Goal: Task Accomplishment & Management: Use online tool/utility

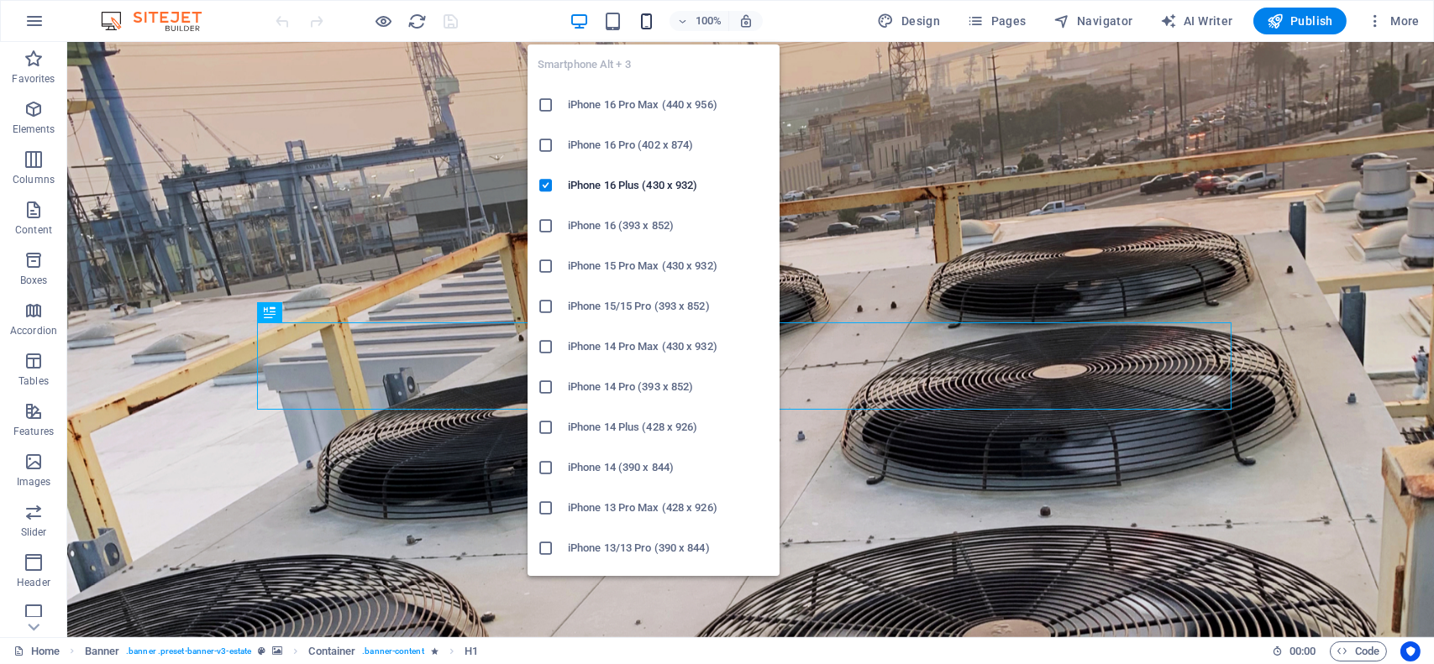
click at [650, 17] on icon "button" at bounding box center [646, 21] width 19 height 19
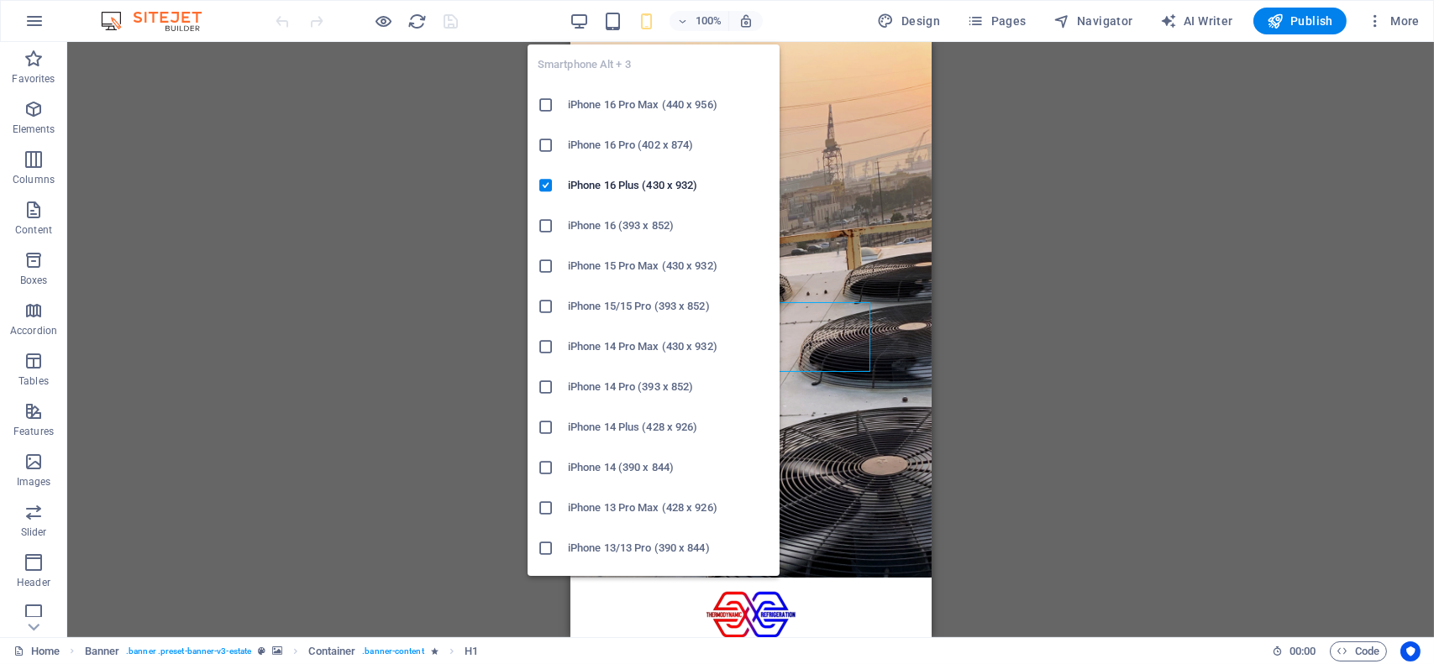
click at [633, 100] on h6 "iPhone 16 Pro Max (440 x 956)" at bounding box center [669, 105] width 202 height 20
click at [656, 23] on icon "button" at bounding box center [646, 21] width 19 height 19
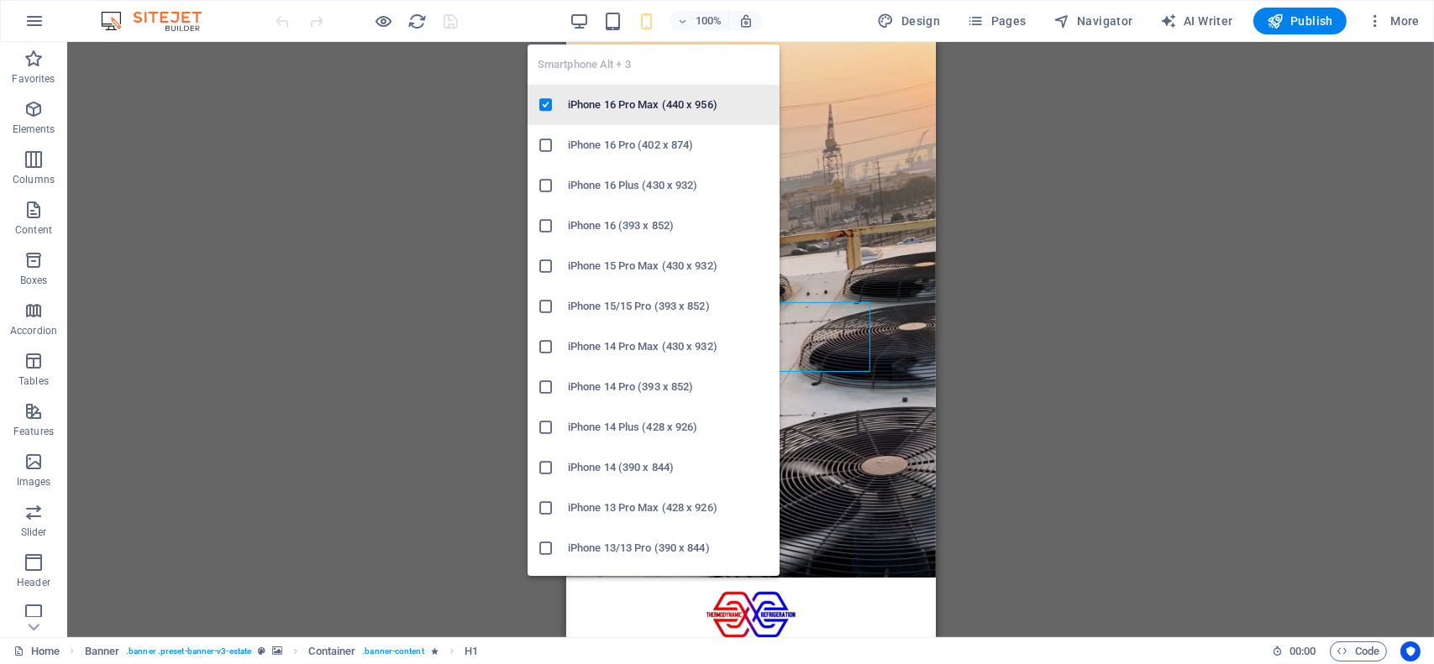
click at [687, 102] on h6 "iPhone 16 Pro Max (440 x 956)" at bounding box center [669, 105] width 202 height 20
click at [647, 20] on icon "button" at bounding box center [646, 21] width 19 height 19
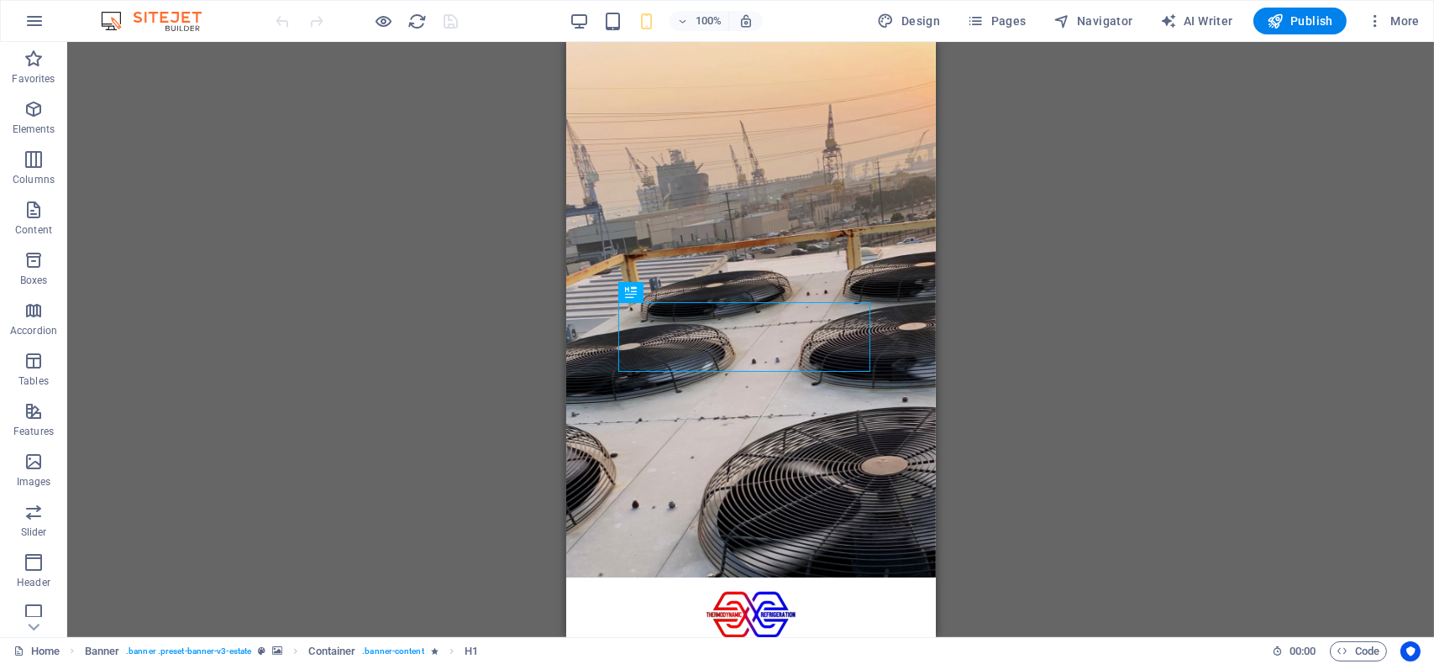
click at [1025, 148] on div "Drag here to replace the existing content. Press “Ctrl” if you want to create a…" at bounding box center [750, 340] width 1367 height 596
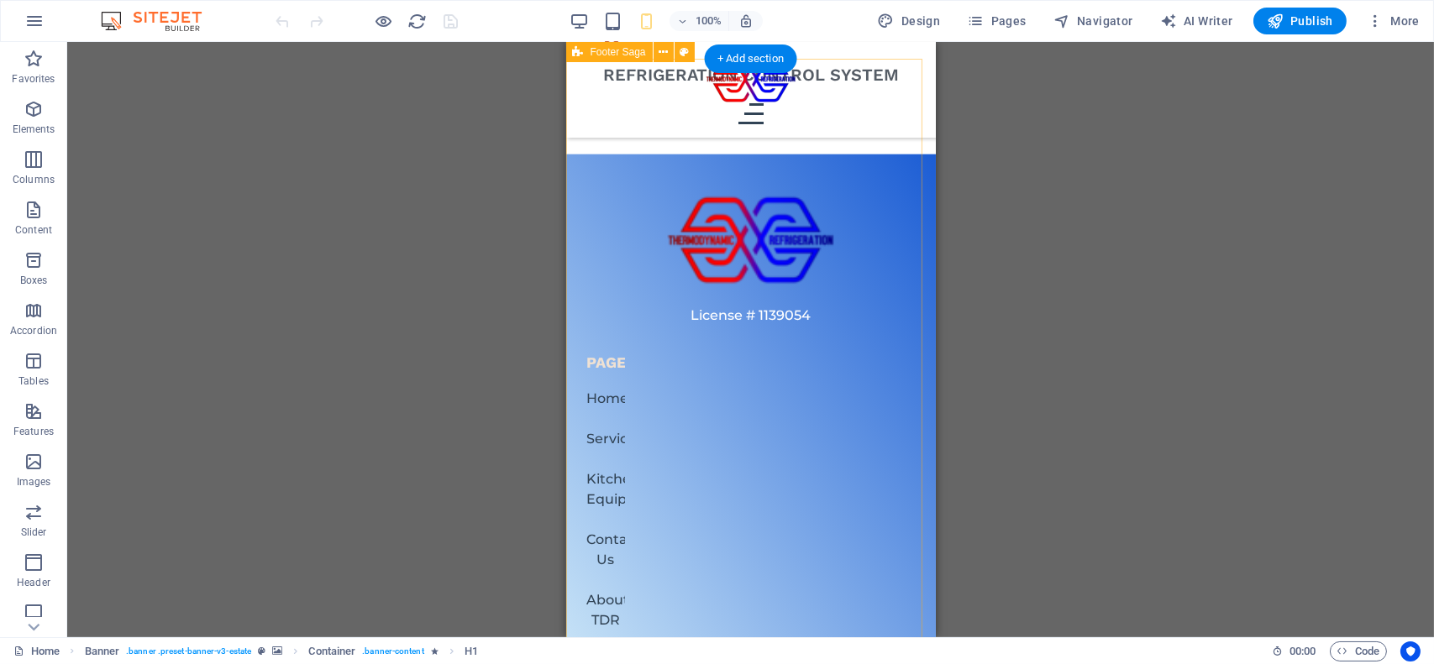
scroll to position [4444, 0]
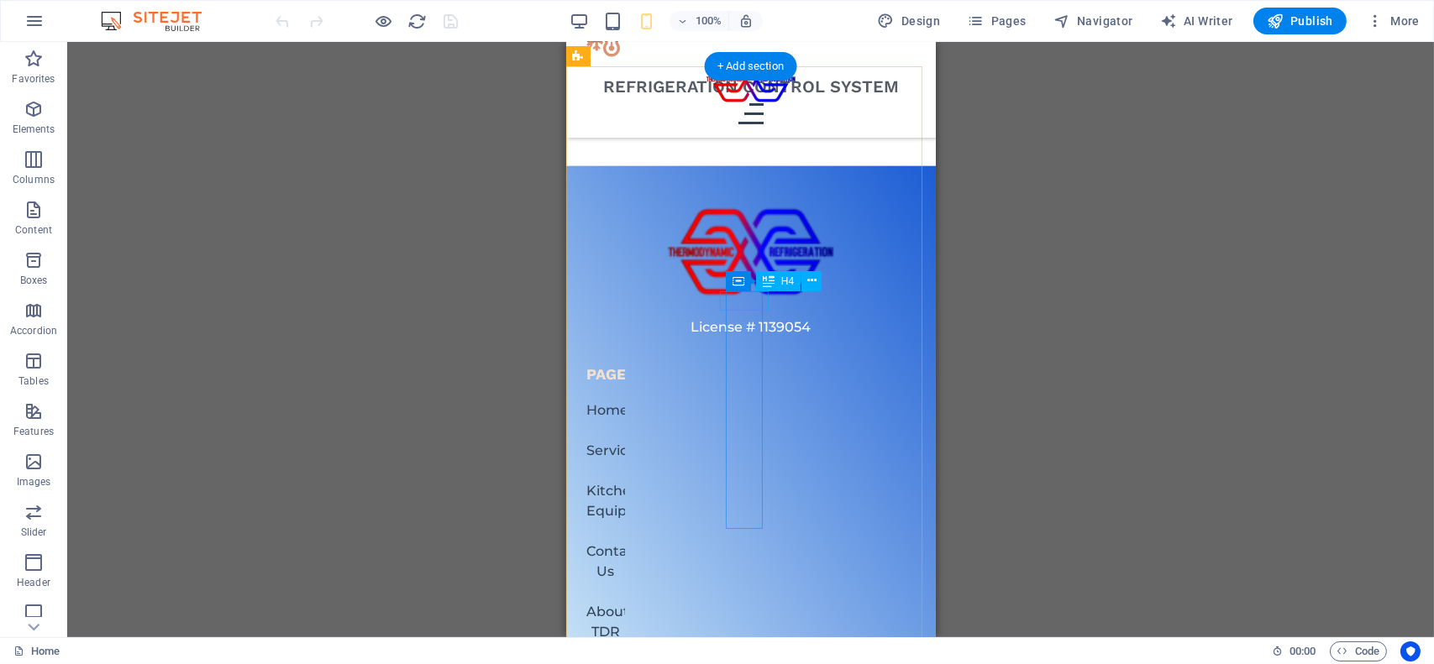
click at [624, 365] on div "pages" at bounding box center [604, 374] width 39 height 19
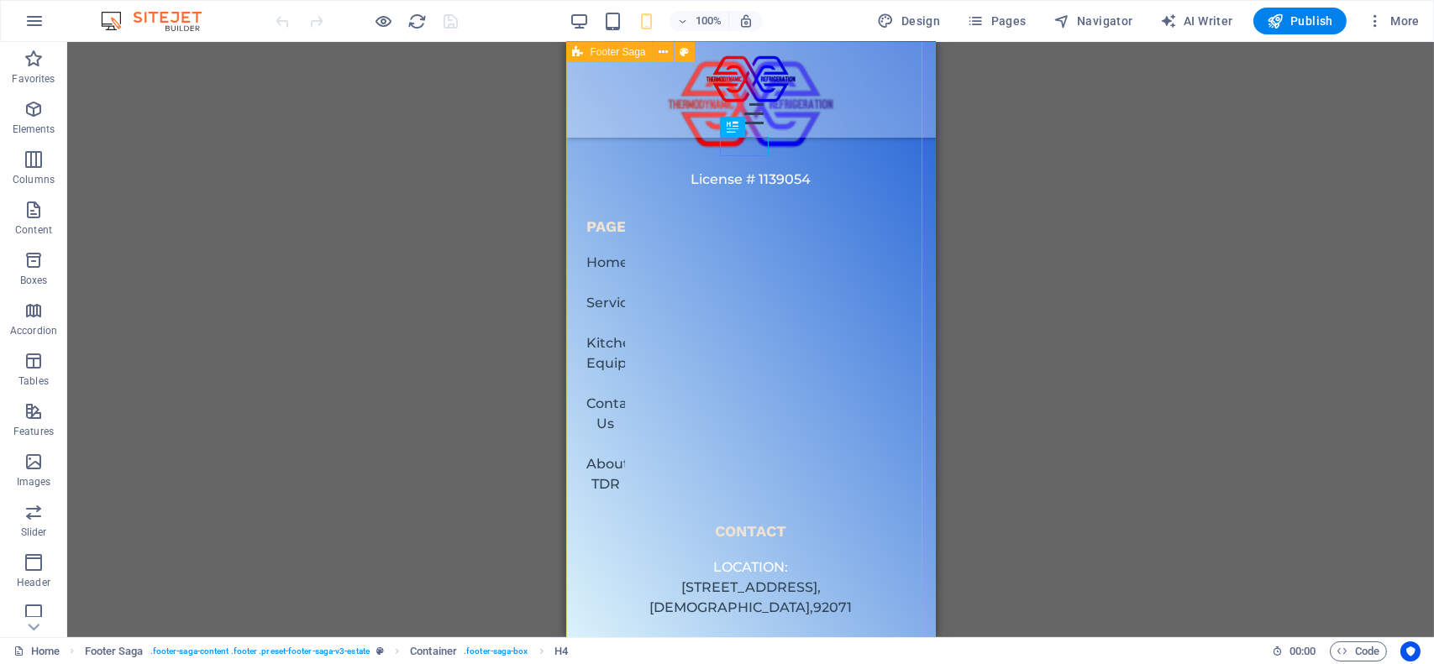
scroll to position [4519, 0]
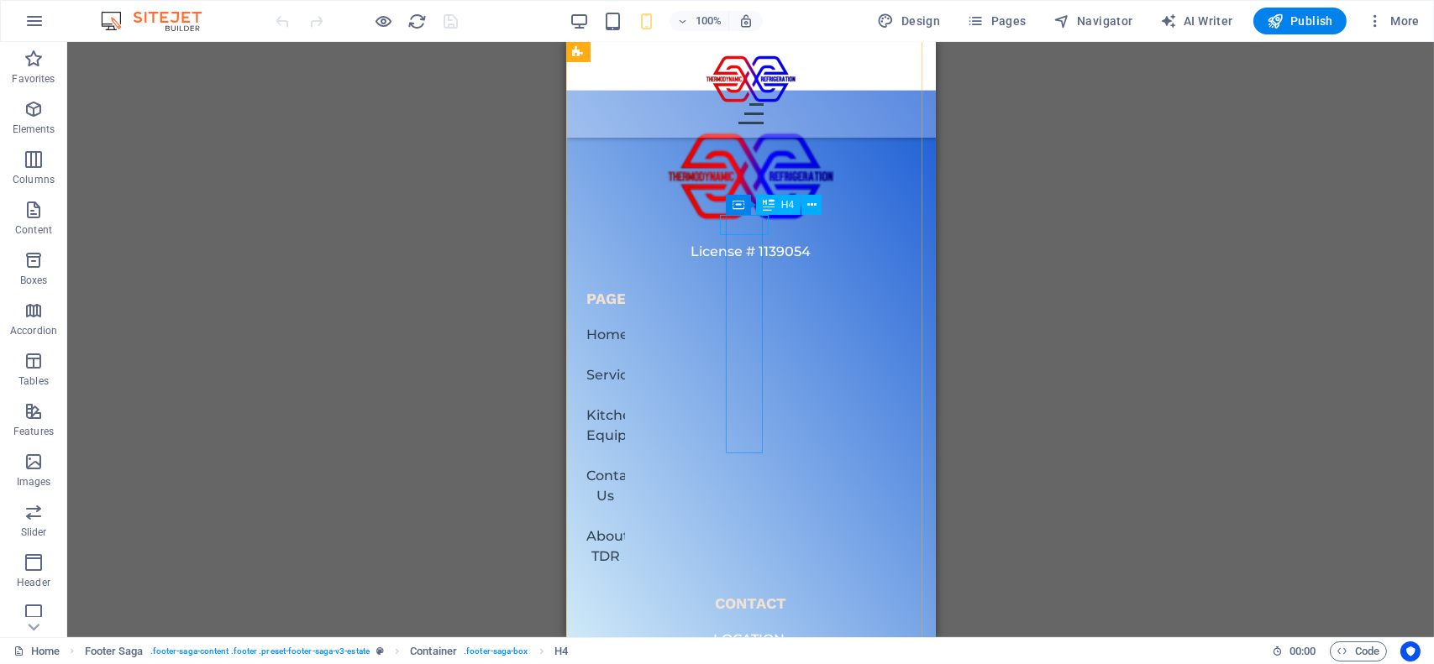
click at [624, 289] on div "pages" at bounding box center [604, 298] width 39 height 19
drag, startPoint x: 727, startPoint y: 223, endPoint x: 927, endPoint y: 63, distance: 256.5
click at [624, 289] on div "pages" at bounding box center [604, 298] width 39 height 19
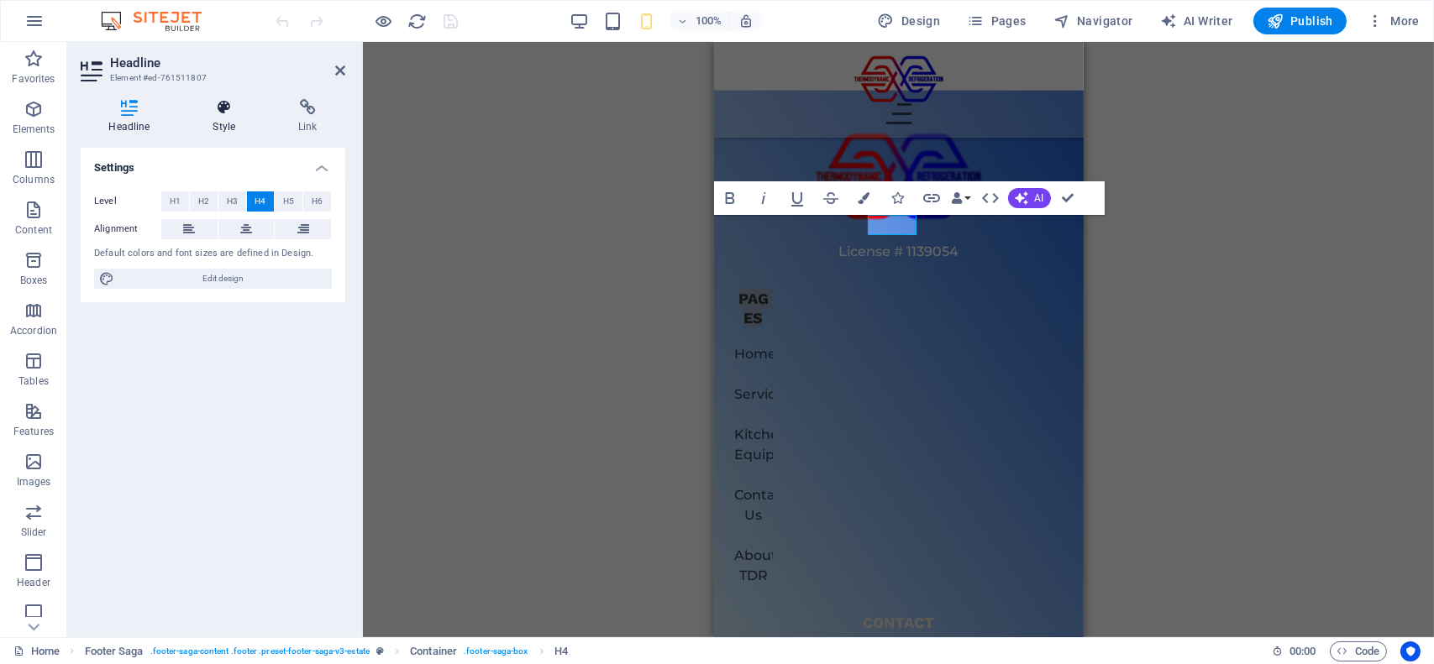
click at [232, 107] on icon at bounding box center [224, 107] width 79 height 17
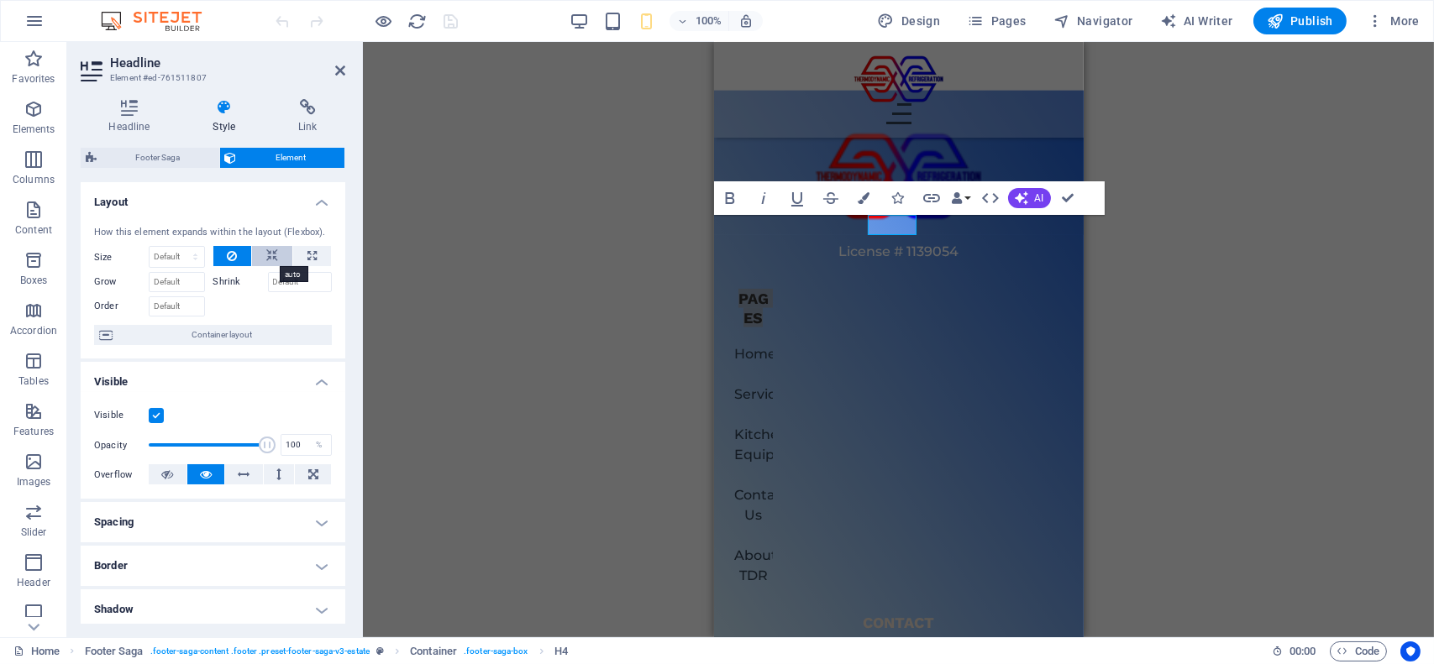
click at [274, 259] on icon at bounding box center [272, 256] width 12 height 20
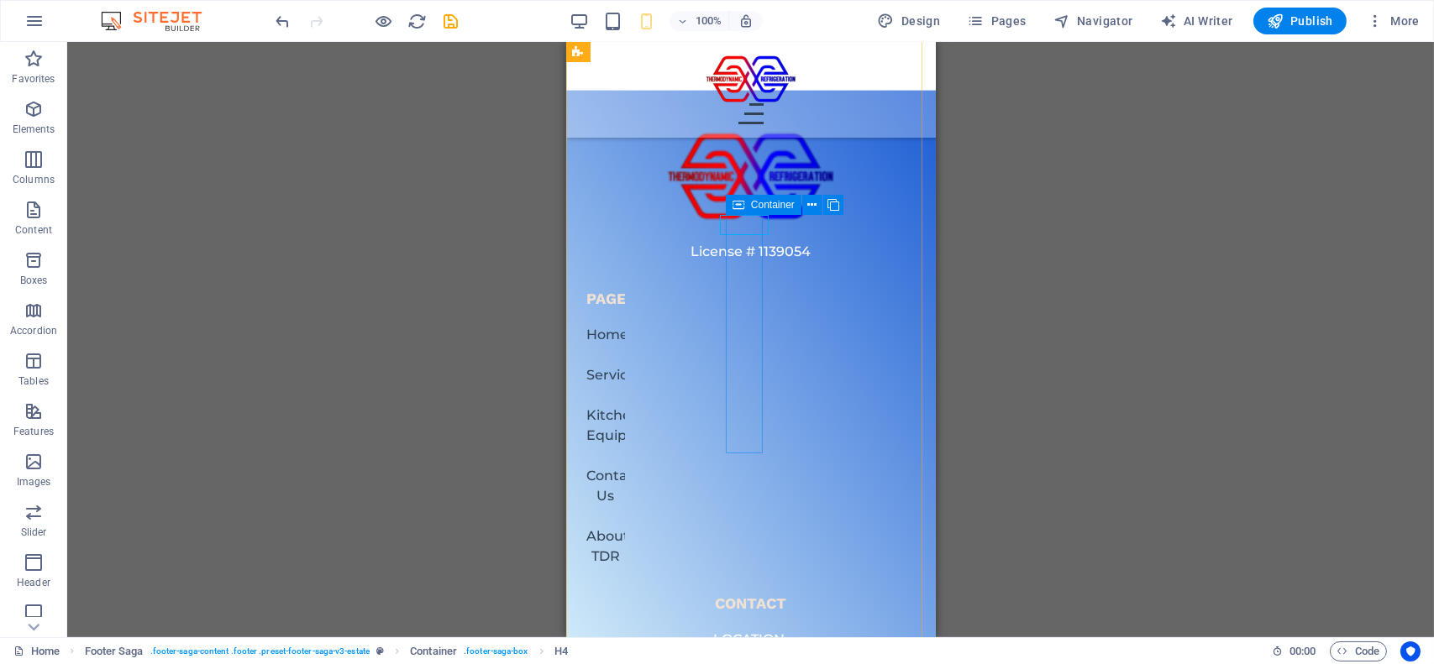
click at [782, 203] on span "Container" at bounding box center [773, 205] width 44 height 10
select select "%"
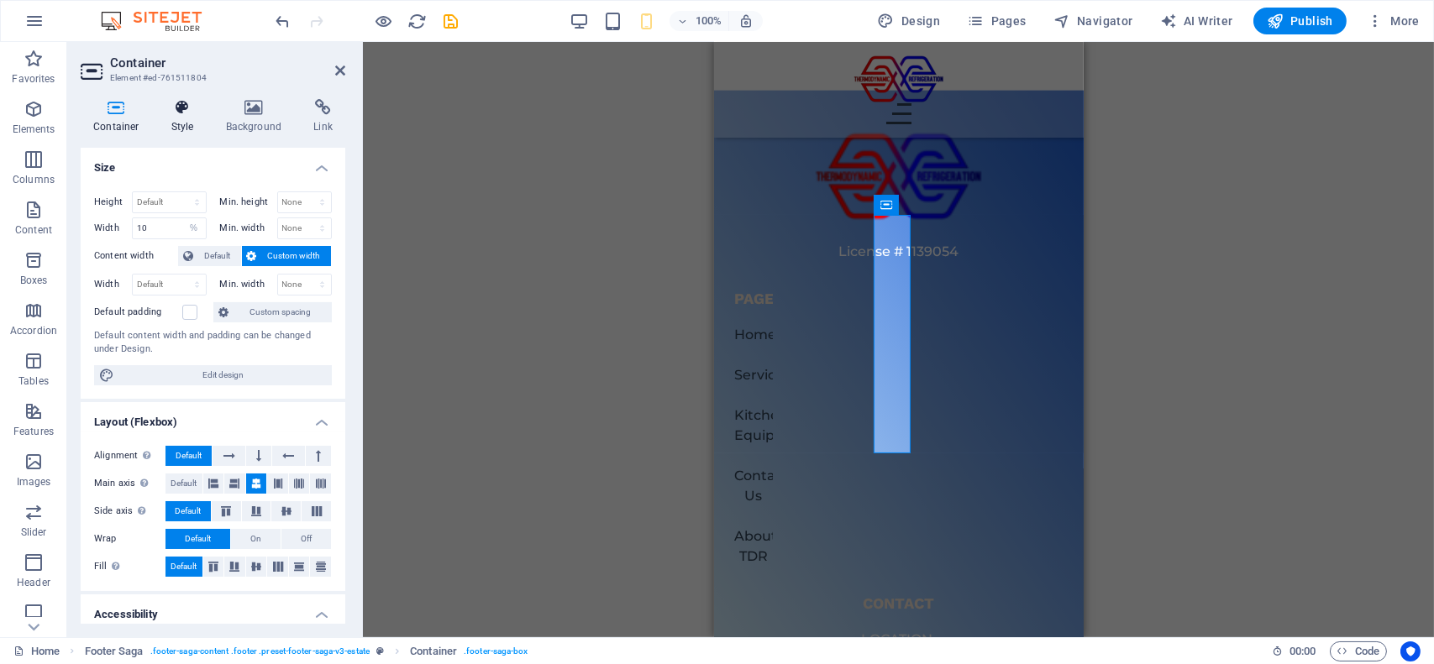
click at [196, 126] on h4 "Style" at bounding box center [186, 116] width 55 height 35
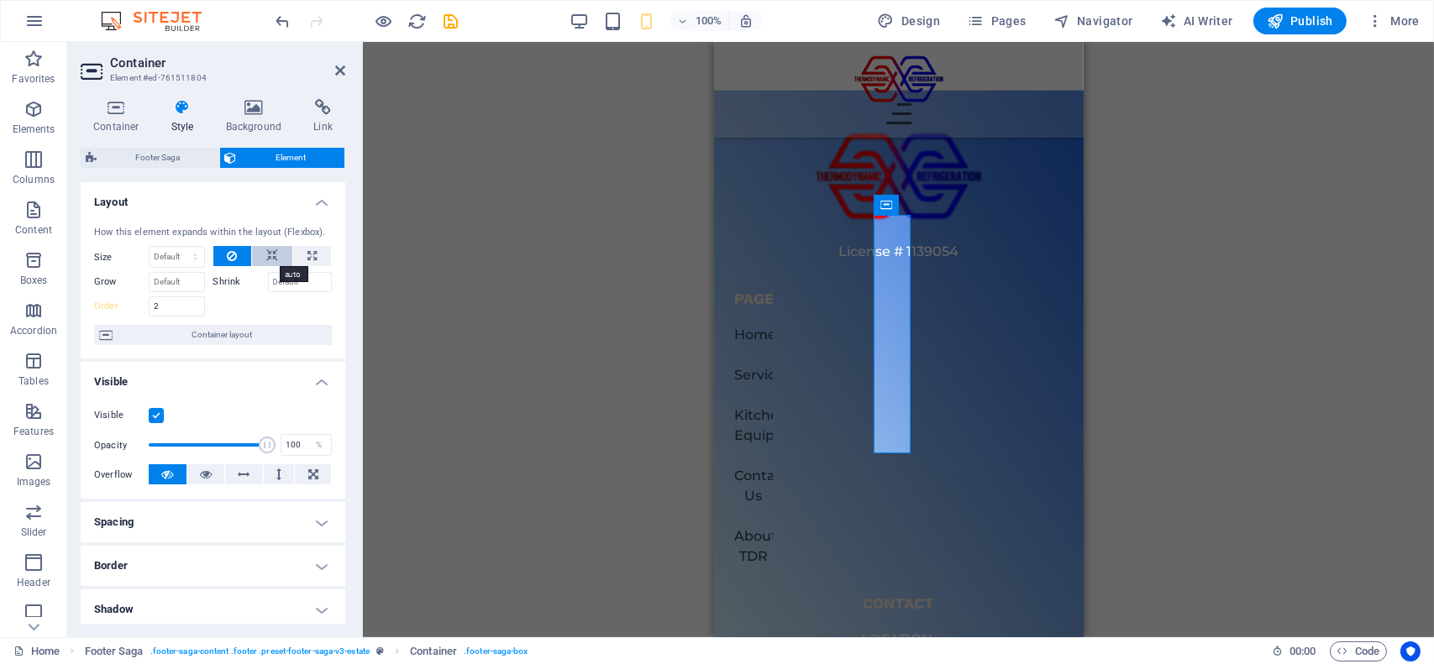
click at [263, 248] on button at bounding box center [272, 256] width 40 height 20
click at [227, 253] on icon at bounding box center [232, 256] width 10 height 20
click at [766, 318] on div "License # 1139054 pages Home Services Kitchen Equipment Contact Us About TDR Co…" at bounding box center [898, 559] width 370 height 937
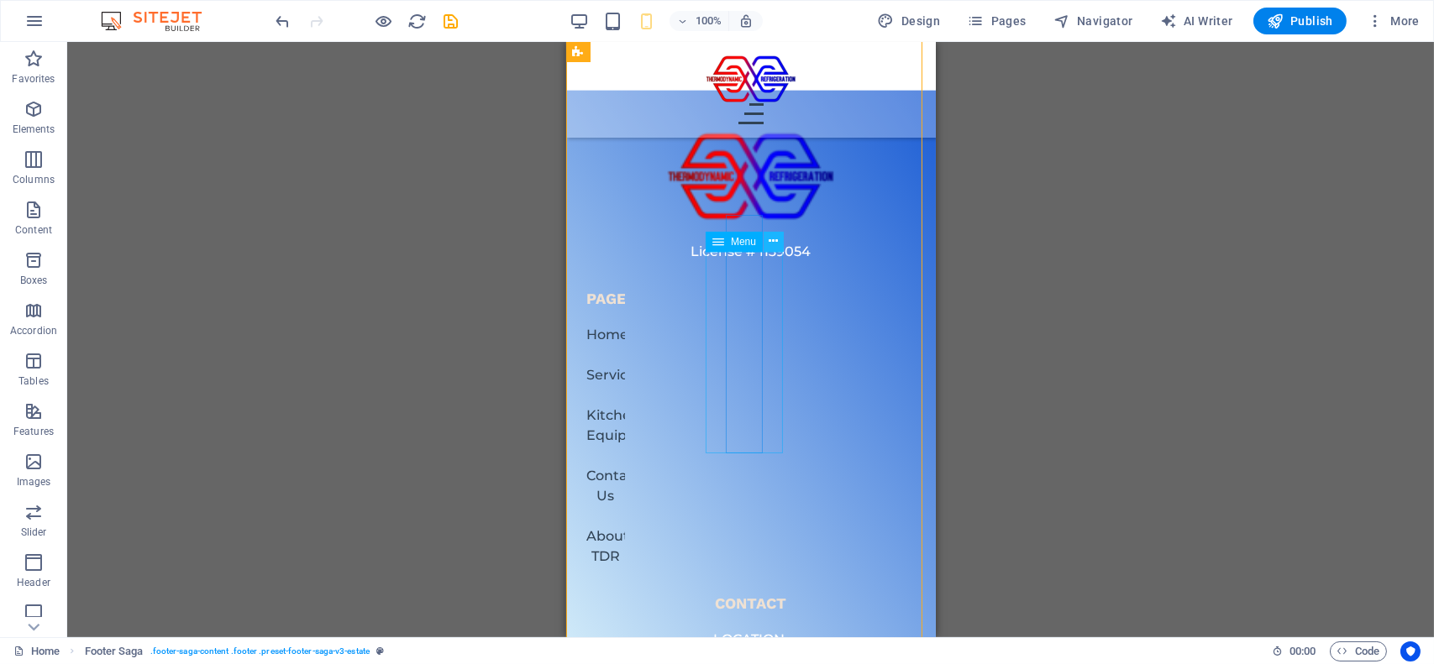
click at [767, 241] on button at bounding box center [774, 242] width 20 height 20
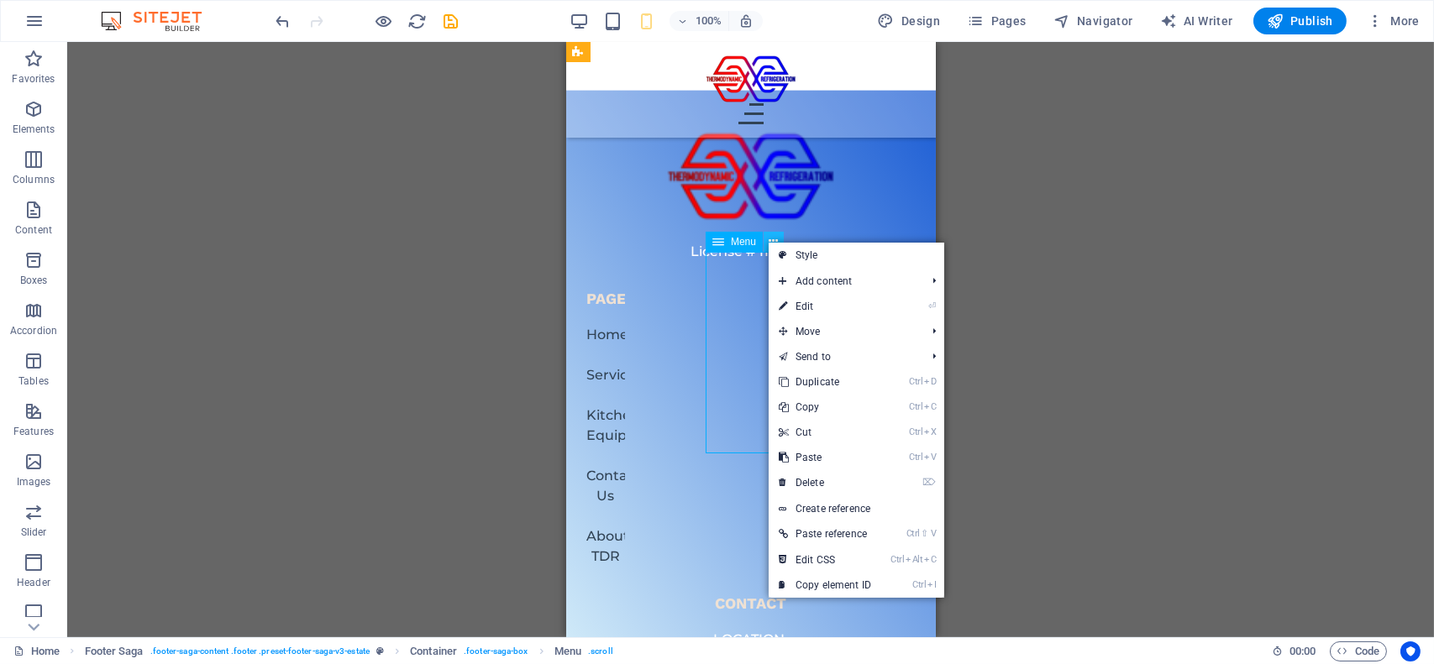
click at [767, 241] on button at bounding box center [774, 242] width 20 height 20
click at [799, 257] on link "Style" at bounding box center [857, 255] width 176 height 25
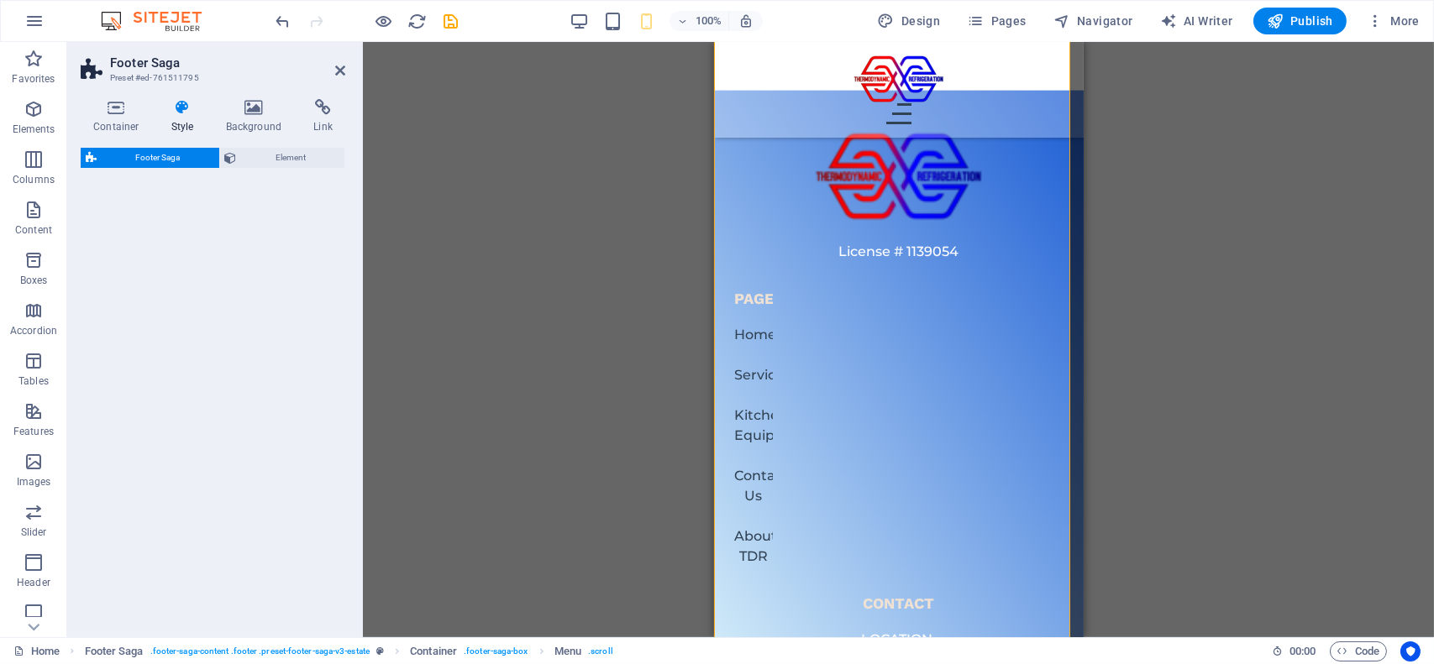
select select "rem"
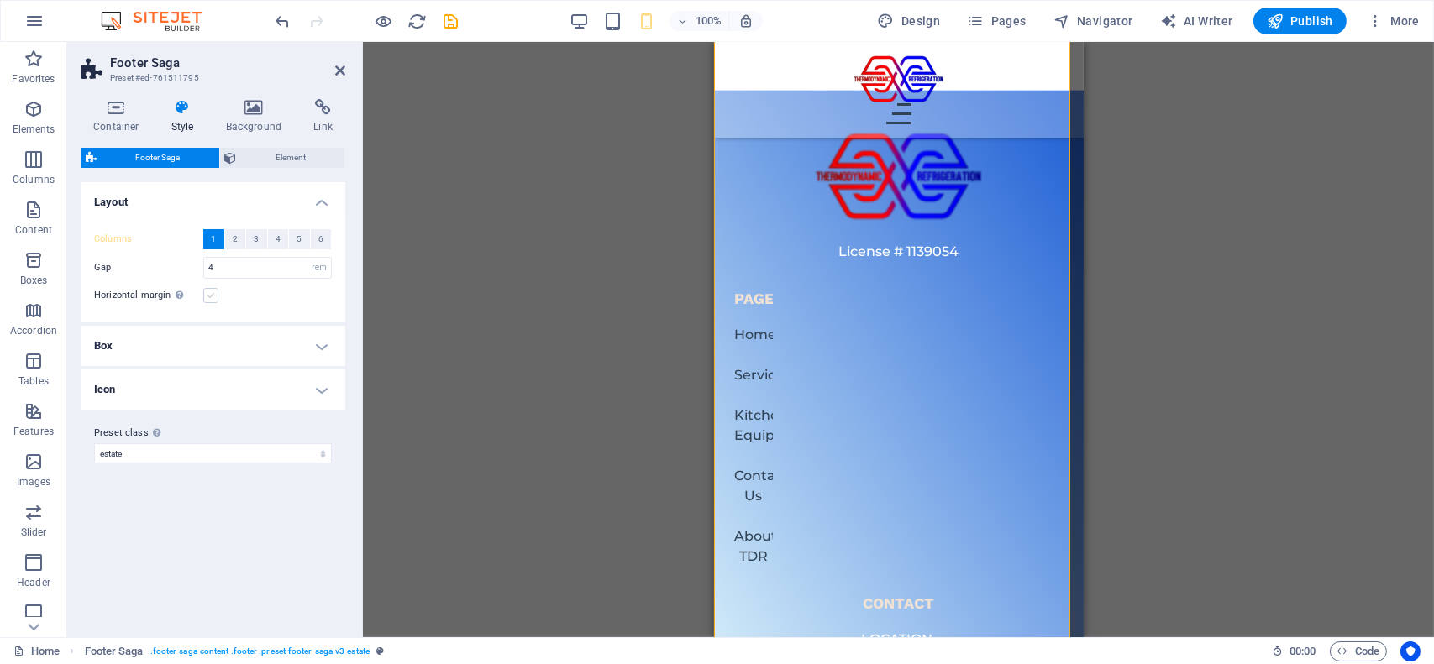
click at [212, 294] on label at bounding box center [210, 295] width 15 height 15
click at [0, 0] on input "Horizontal margin Only if the containers "Content width" is not set to "Default"" at bounding box center [0, 0] width 0 height 0
click at [212, 294] on label at bounding box center [210, 295] width 15 height 15
click at [0, 0] on input "Horizontal margin Only if the containers "Content width" is not set to "Default"" at bounding box center [0, 0] width 0 height 0
click at [200, 352] on h4 "Box" at bounding box center [213, 346] width 265 height 40
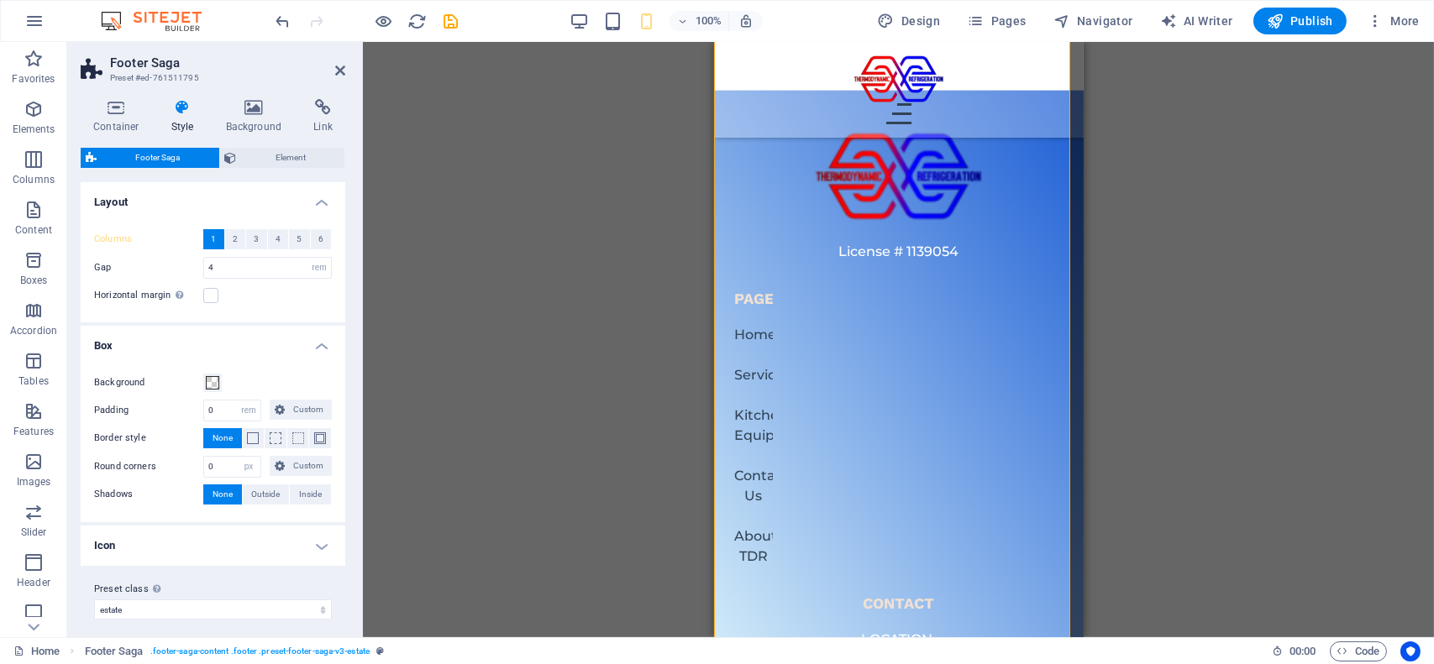
scroll to position [8, 0]
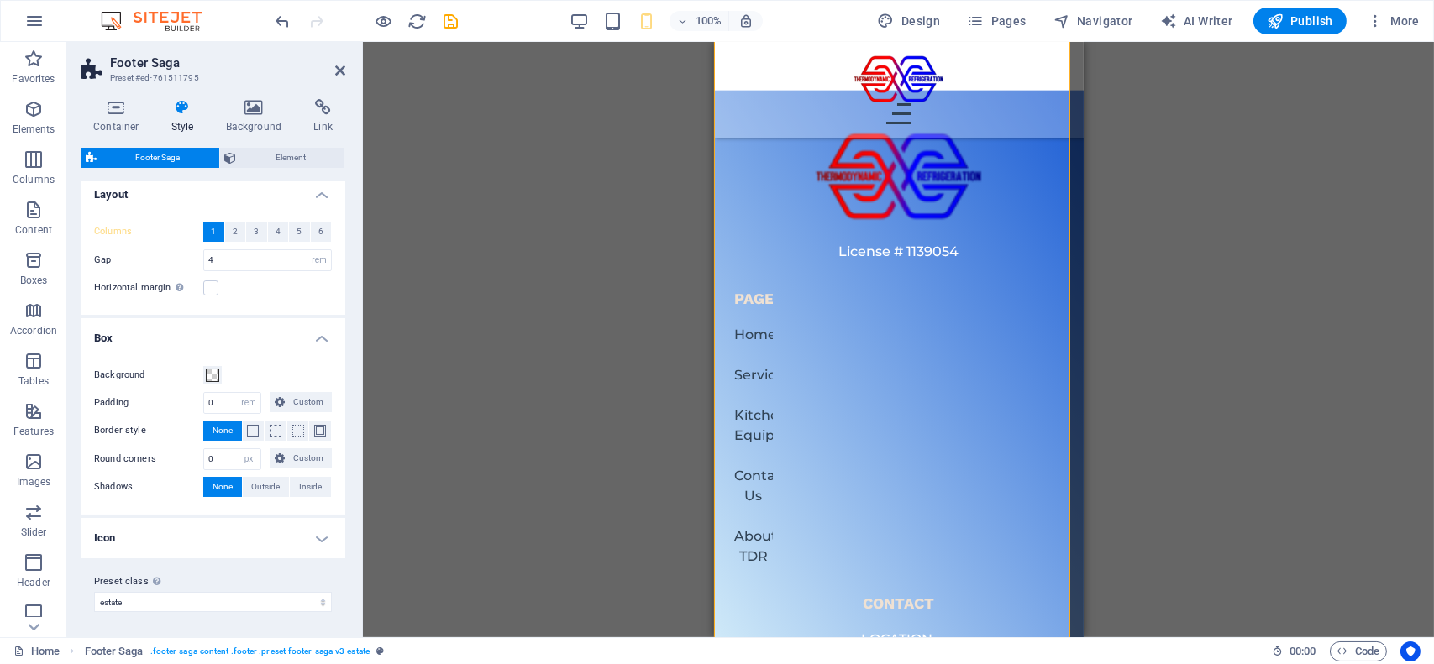
click at [209, 542] on h4 "Icon" at bounding box center [213, 538] width 265 height 40
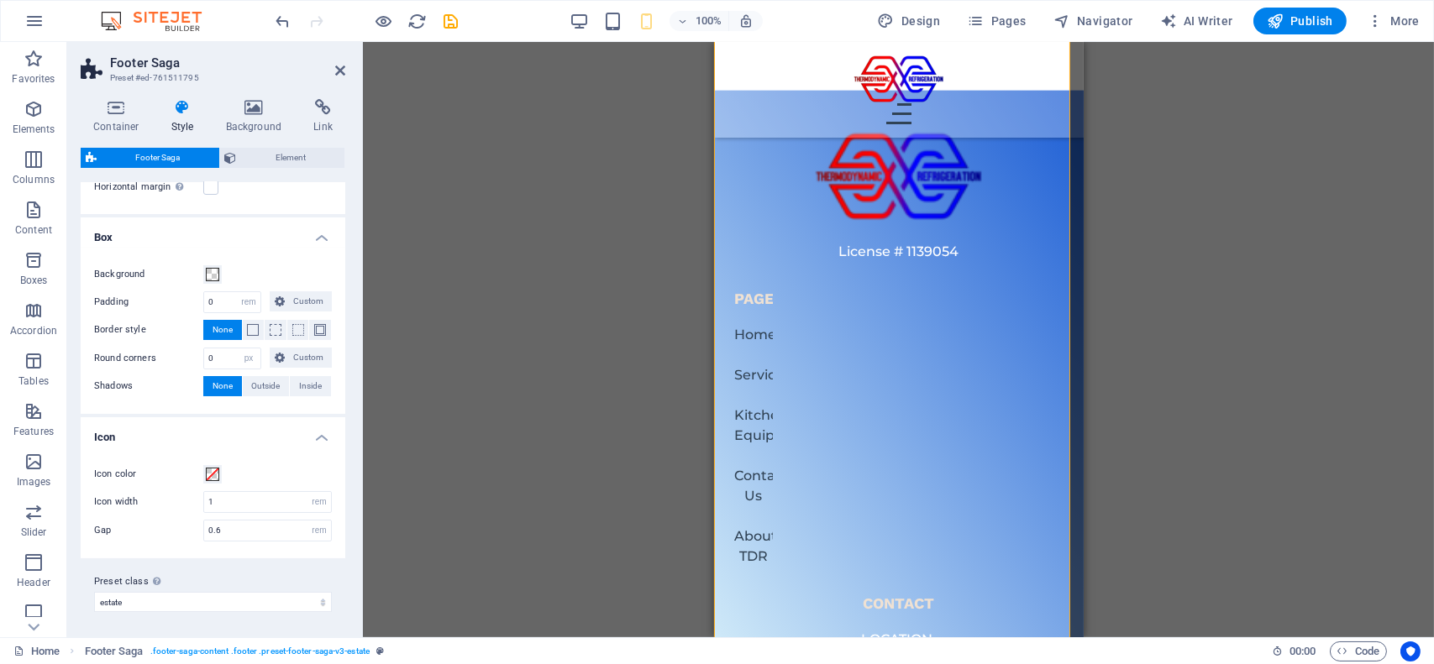
scroll to position [0, 0]
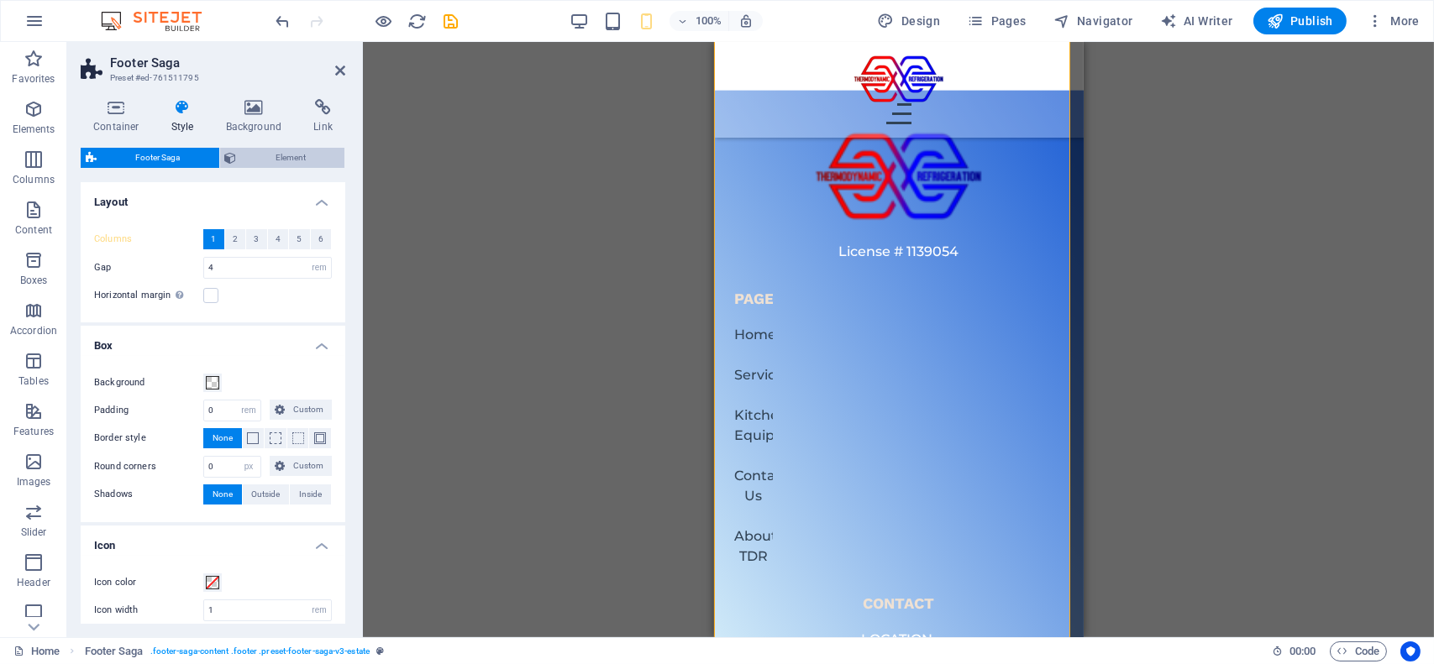
click at [257, 154] on span "Element" at bounding box center [291, 158] width 98 height 20
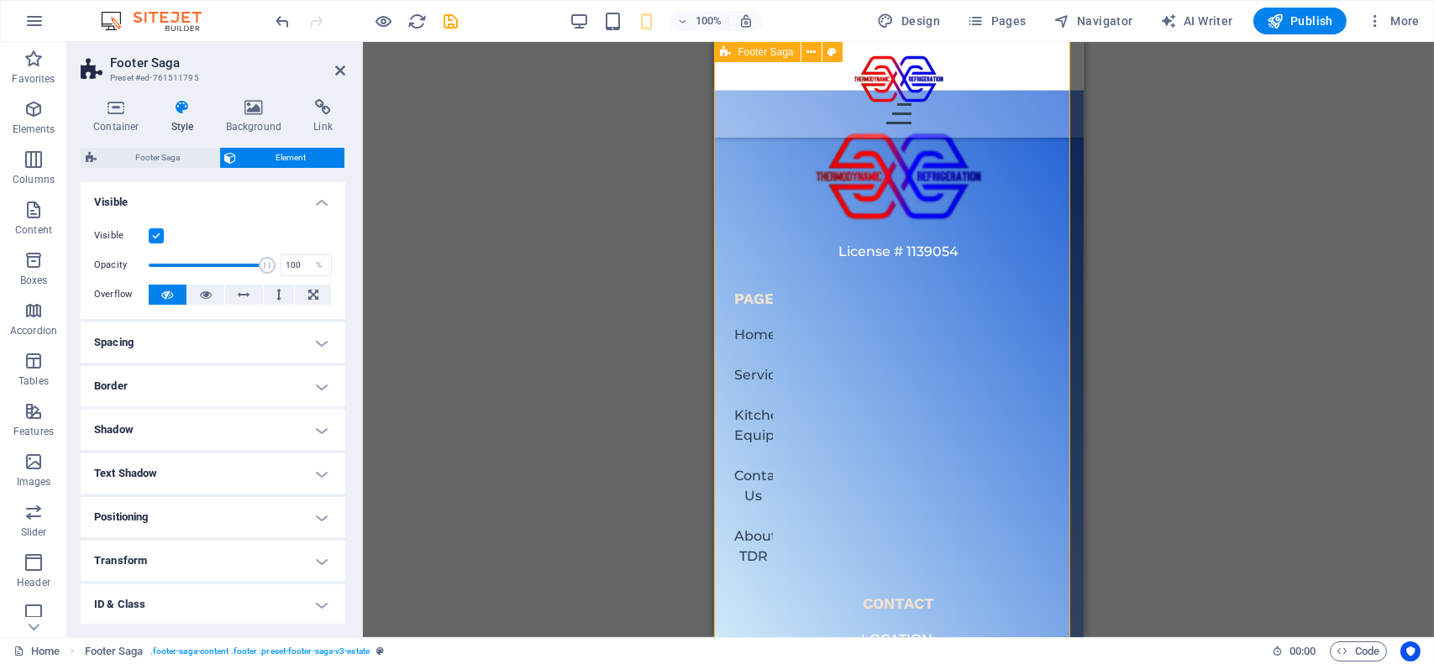
click at [792, 200] on div "License # 1139054 pages Home Services Kitchen Equipment Contact Us About TDR Co…" at bounding box center [898, 559] width 370 height 937
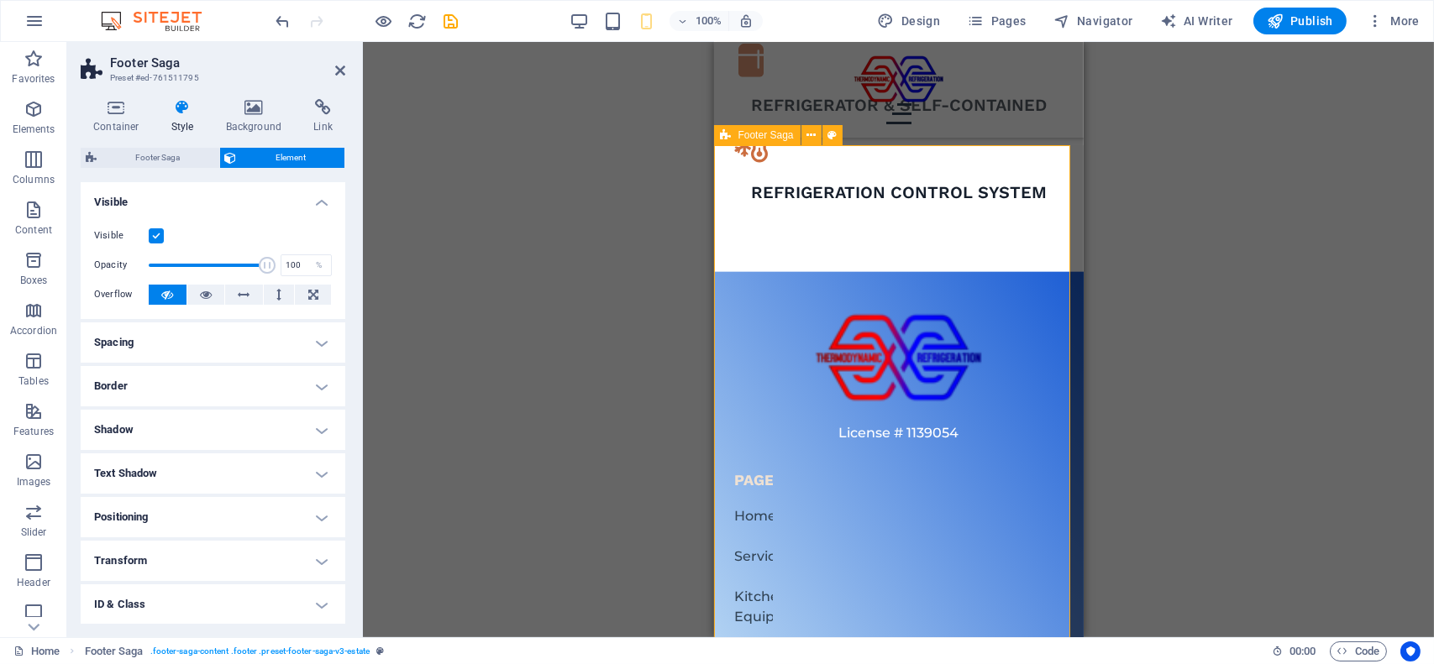
scroll to position [4336, 0]
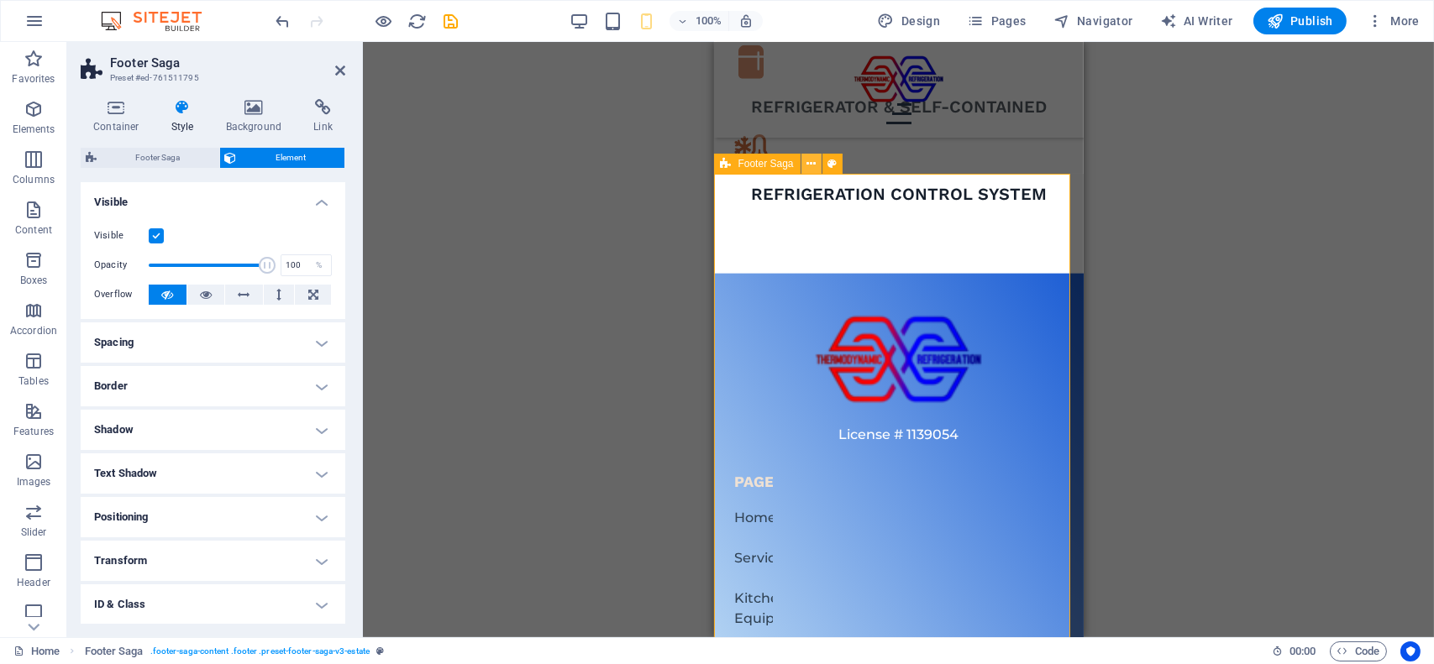
click at [808, 165] on icon at bounding box center [810, 164] width 9 height 18
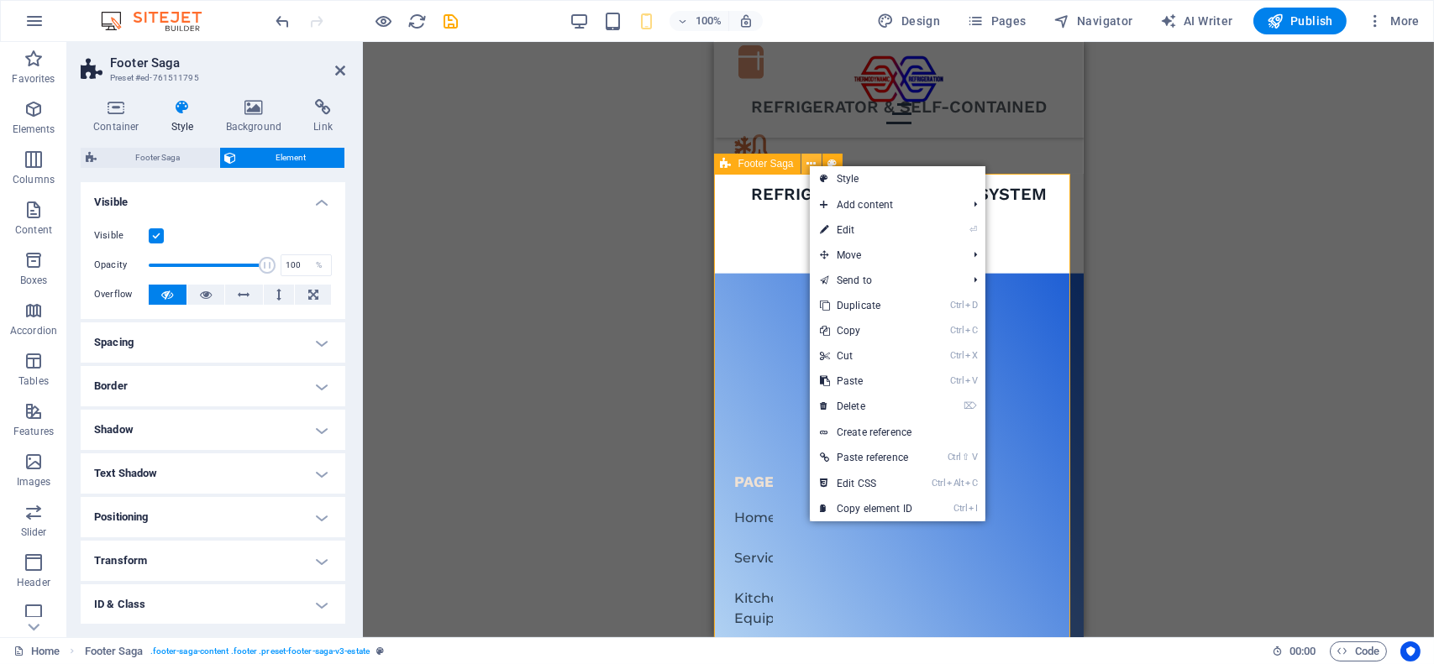
click at [808, 165] on icon at bounding box center [810, 164] width 9 height 18
click at [834, 171] on link "Style" at bounding box center [898, 178] width 176 height 25
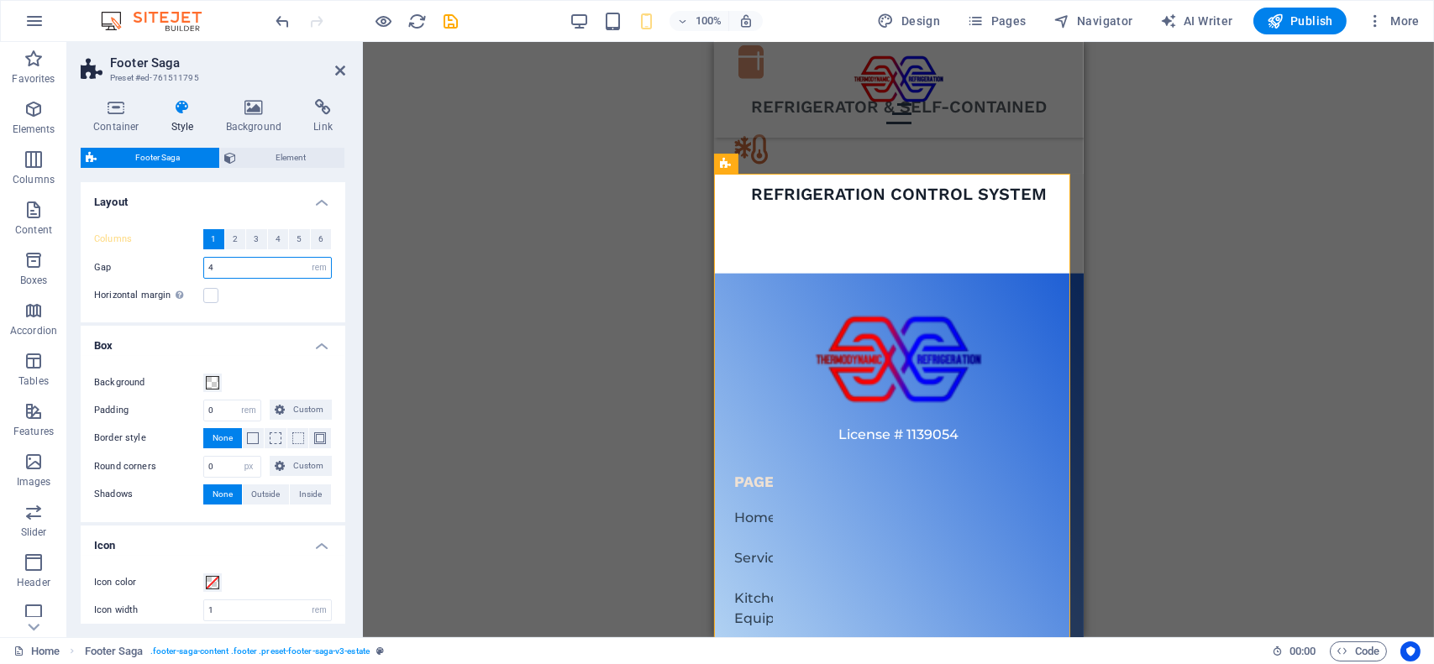
click at [235, 270] on input "4" at bounding box center [267, 268] width 127 height 20
click at [193, 200] on h4 "Layout" at bounding box center [213, 197] width 265 height 30
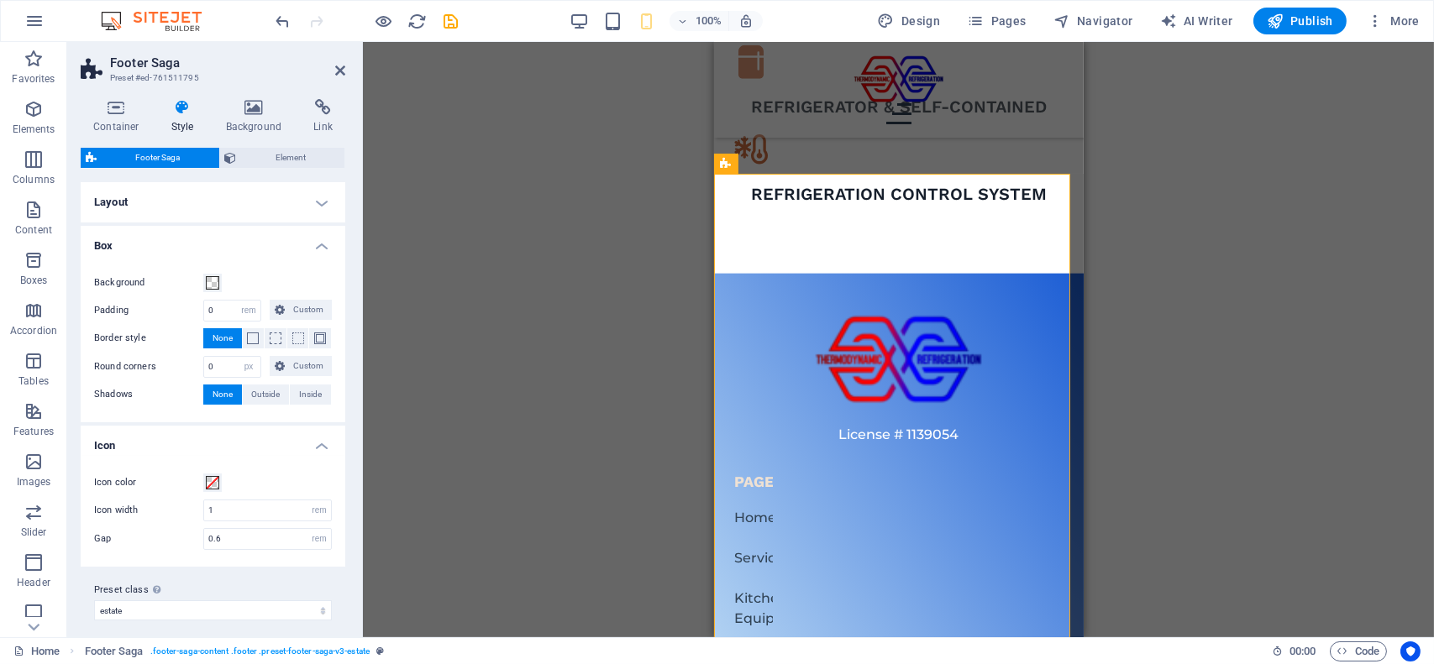
click at [193, 200] on h4 "Layout" at bounding box center [213, 202] width 265 height 40
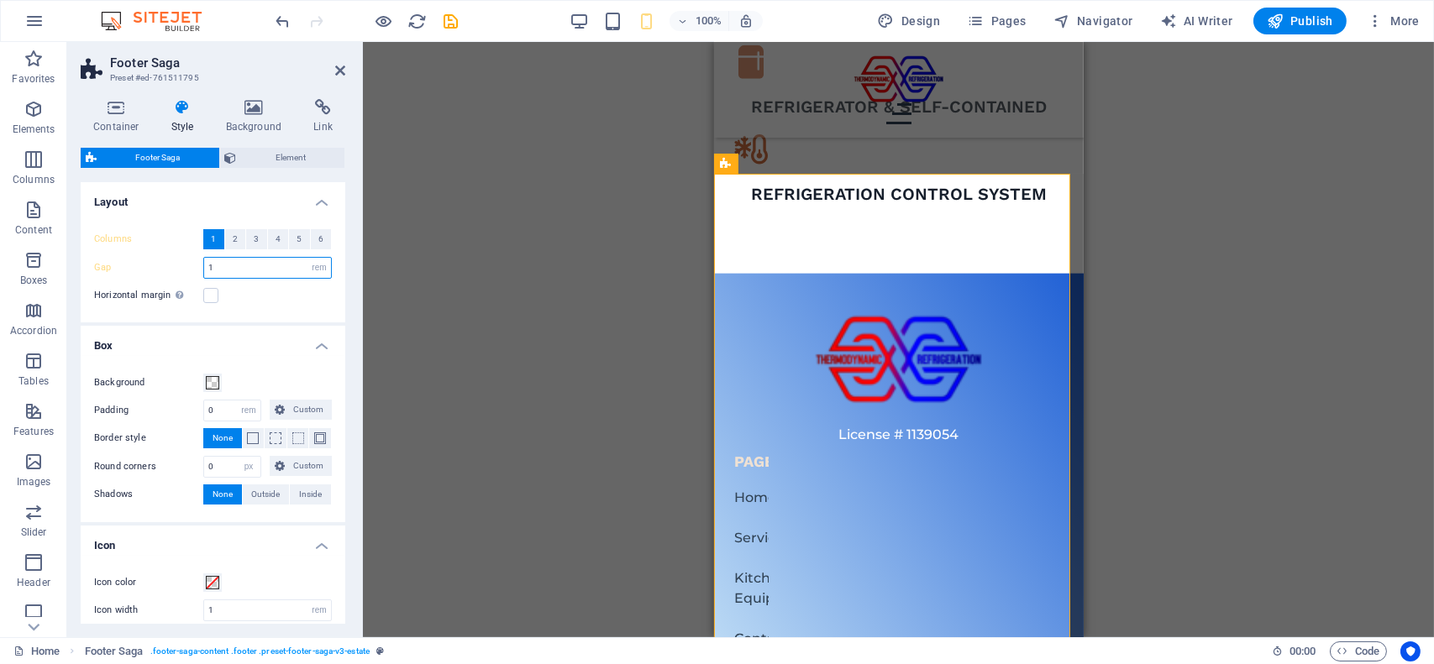
click at [234, 268] on input "1" at bounding box center [267, 268] width 127 height 20
click at [264, 296] on div "Horizontal margin Only if the containers "Content width" is not set to "Default"" at bounding box center [213, 296] width 238 height 20
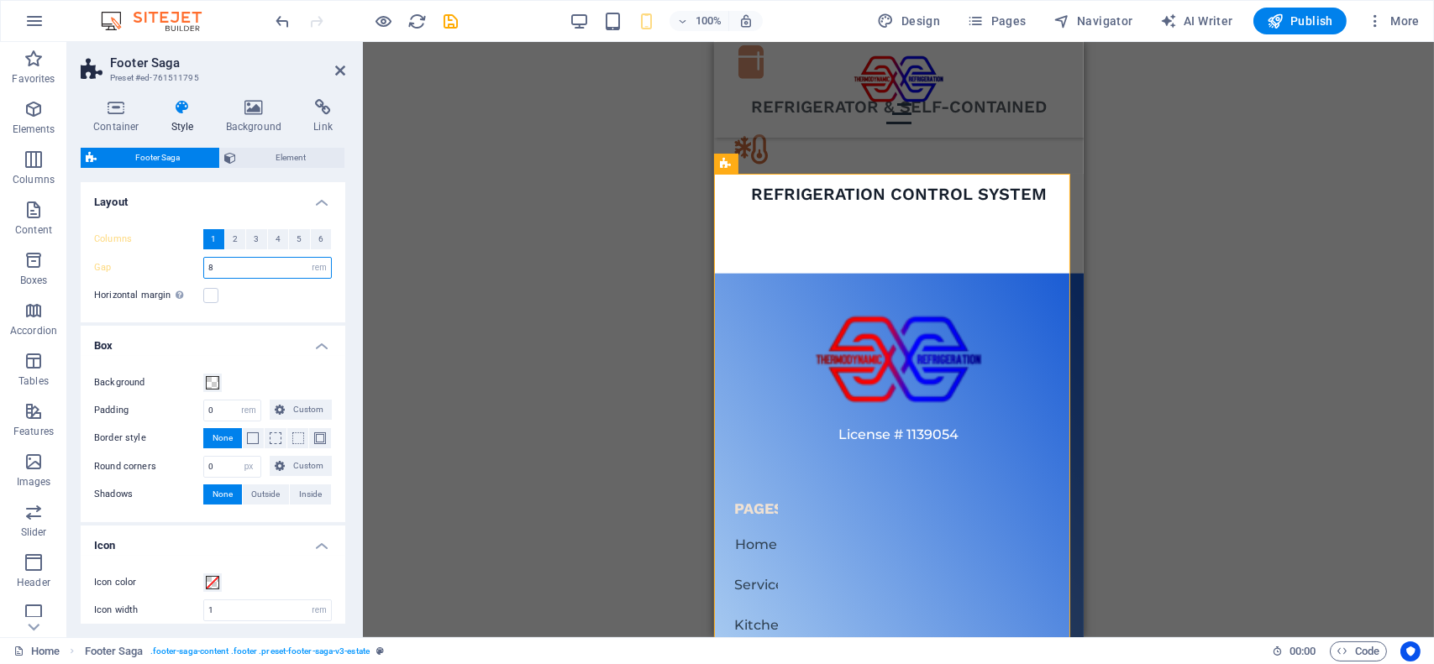
click at [260, 267] on input "8" at bounding box center [267, 268] width 127 height 20
click at [270, 293] on div "Horizontal margin Only if the containers "Content width" is not set to "Default"" at bounding box center [213, 296] width 238 height 20
click at [239, 270] on input "12" at bounding box center [267, 268] width 127 height 20
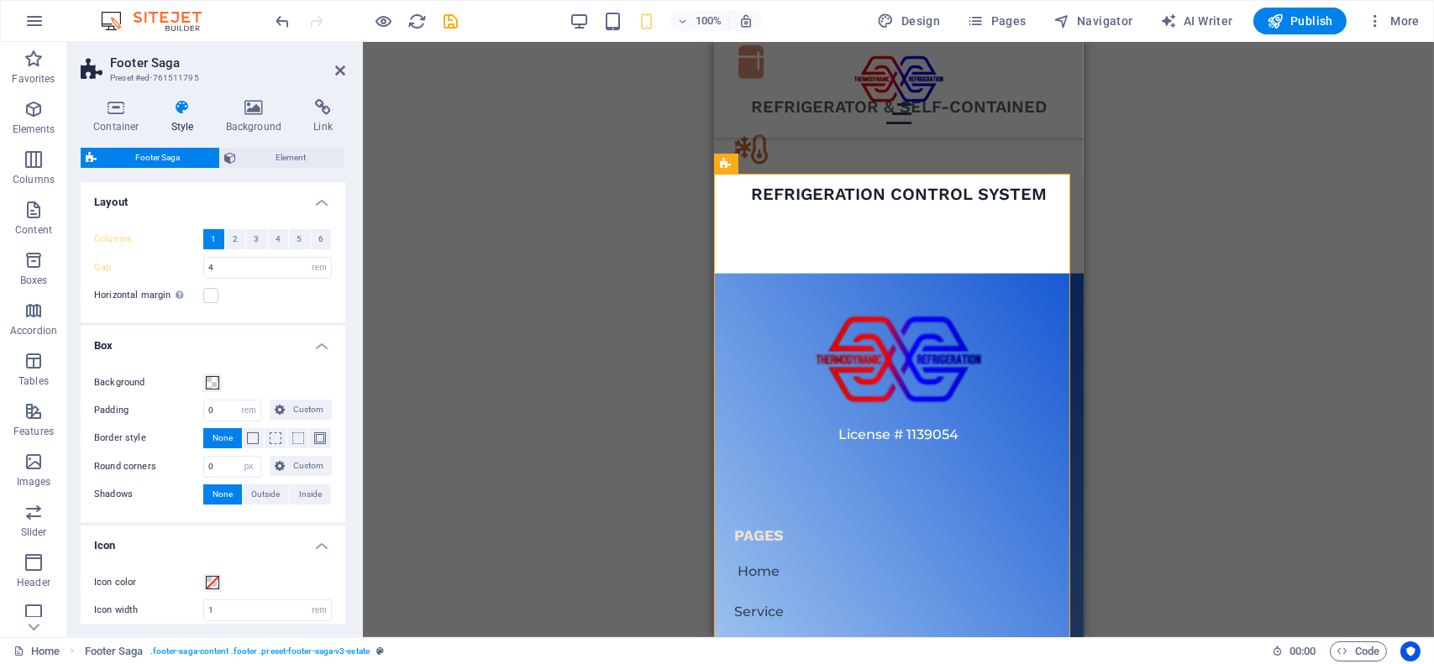
click at [260, 304] on div "Horizontal margin Only if the containers "Content width" is not set to "Default"" at bounding box center [213, 296] width 238 height 20
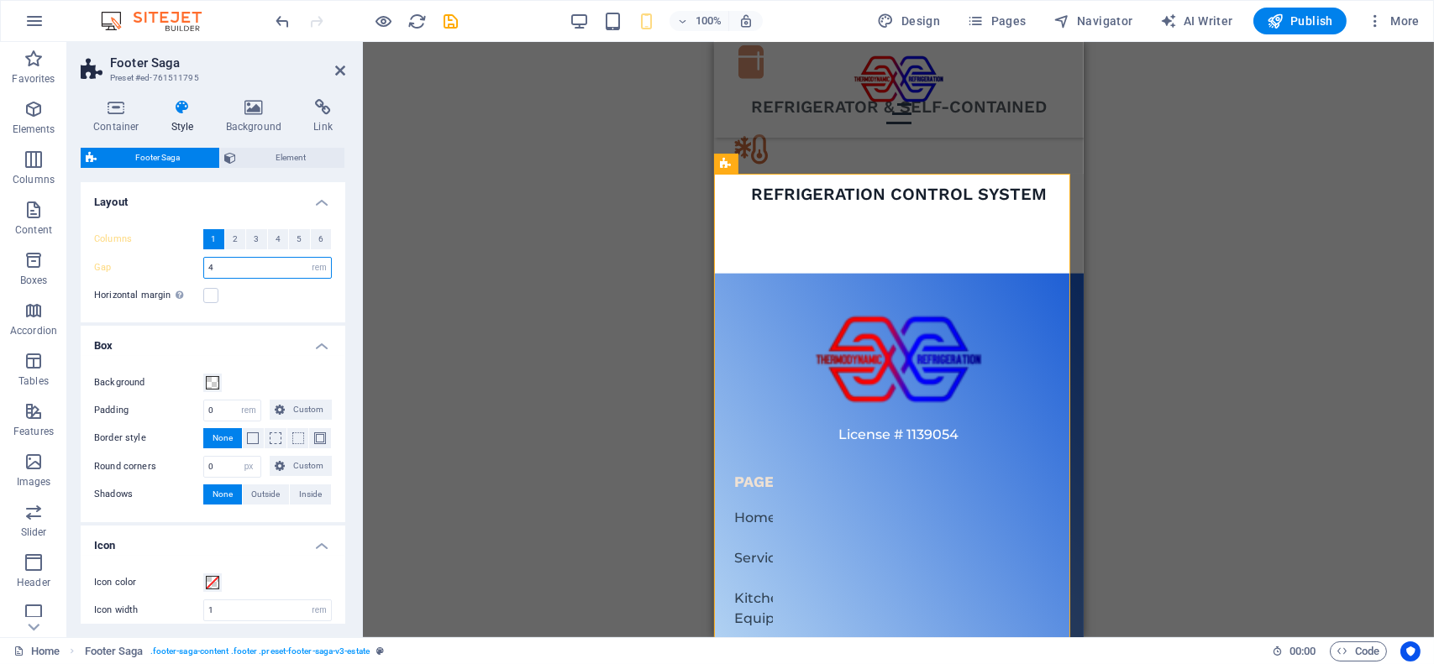
click at [233, 270] on input "4" at bounding box center [267, 268] width 127 height 20
type input "1"
click at [284, 301] on div "Horizontal margin Only if the containers "Content width" is not set to "Default"" at bounding box center [213, 296] width 238 height 20
click at [208, 291] on label at bounding box center [210, 295] width 15 height 15
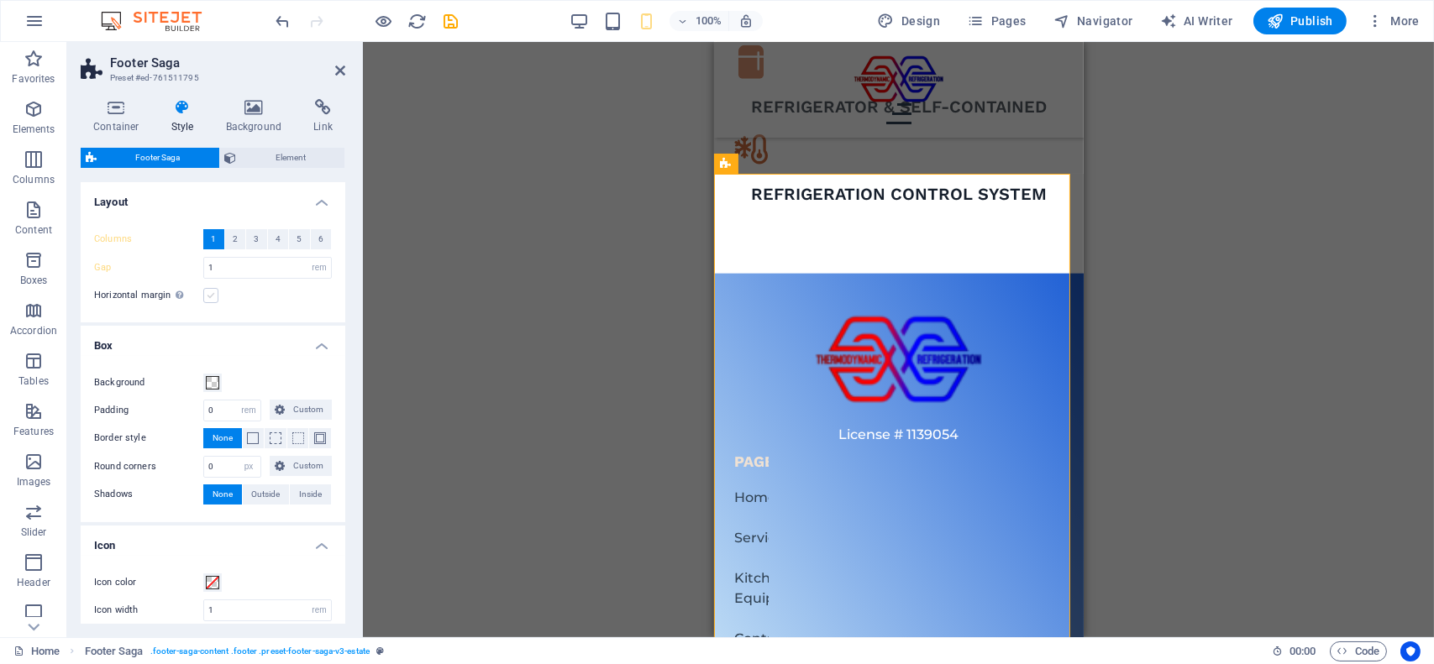
click at [0, 0] on input "Horizontal margin Only if the containers "Content width" is not set to "Default"" at bounding box center [0, 0] width 0 height 0
click at [259, 300] on div "Horizontal margin Only if the containers "Content width" is not set to "Default"" at bounding box center [213, 296] width 238 height 20
click at [215, 296] on label at bounding box center [210, 295] width 15 height 15
click at [0, 0] on input "Horizontal margin Only if the containers "Content width" is not set to "Default"" at bounding box center [0, 0] width 0 height 0
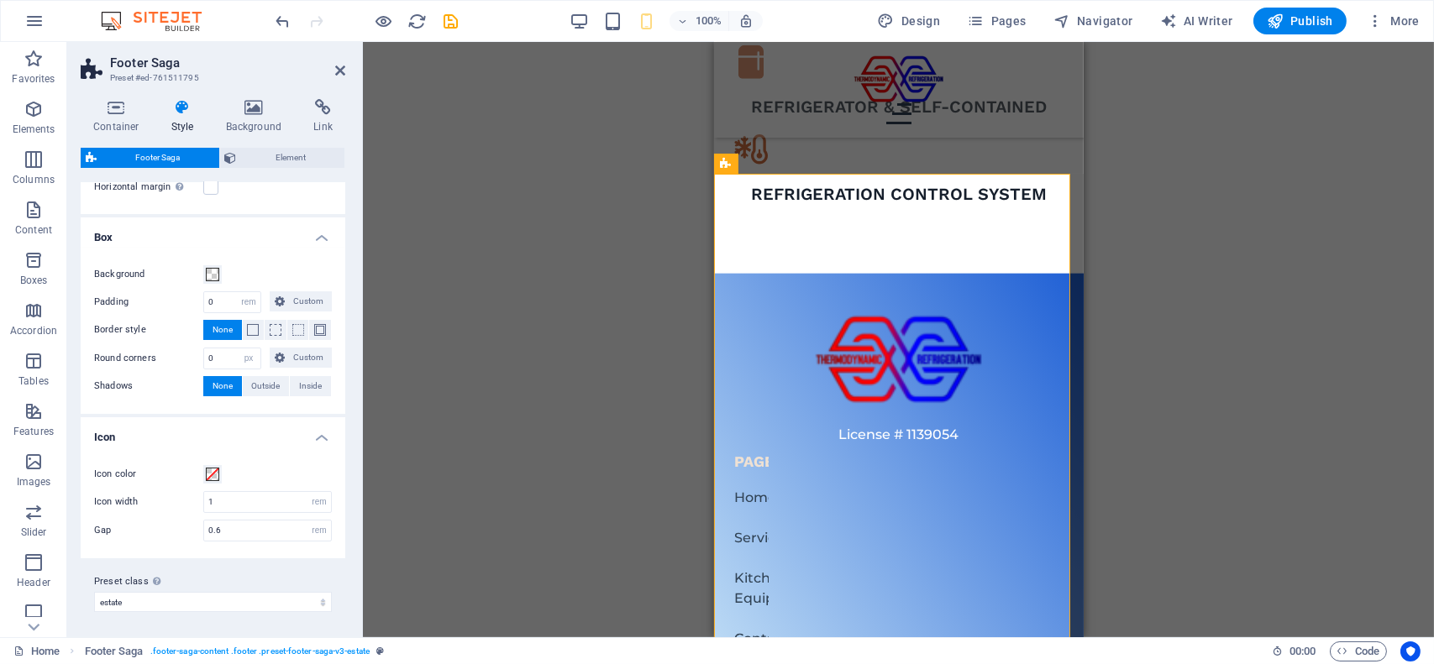
scroll to position [0, 0]
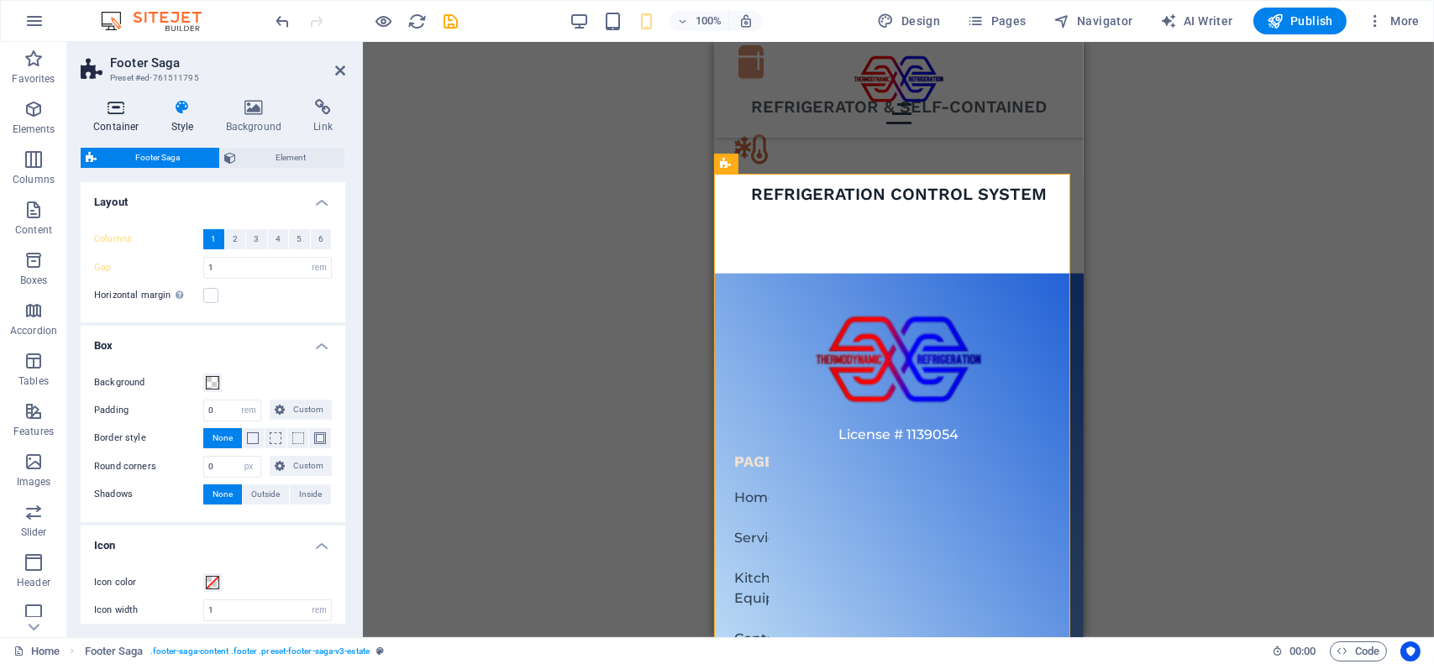
click at [118, 108] on icon at bounding box center [116, 107] width 71 height 17
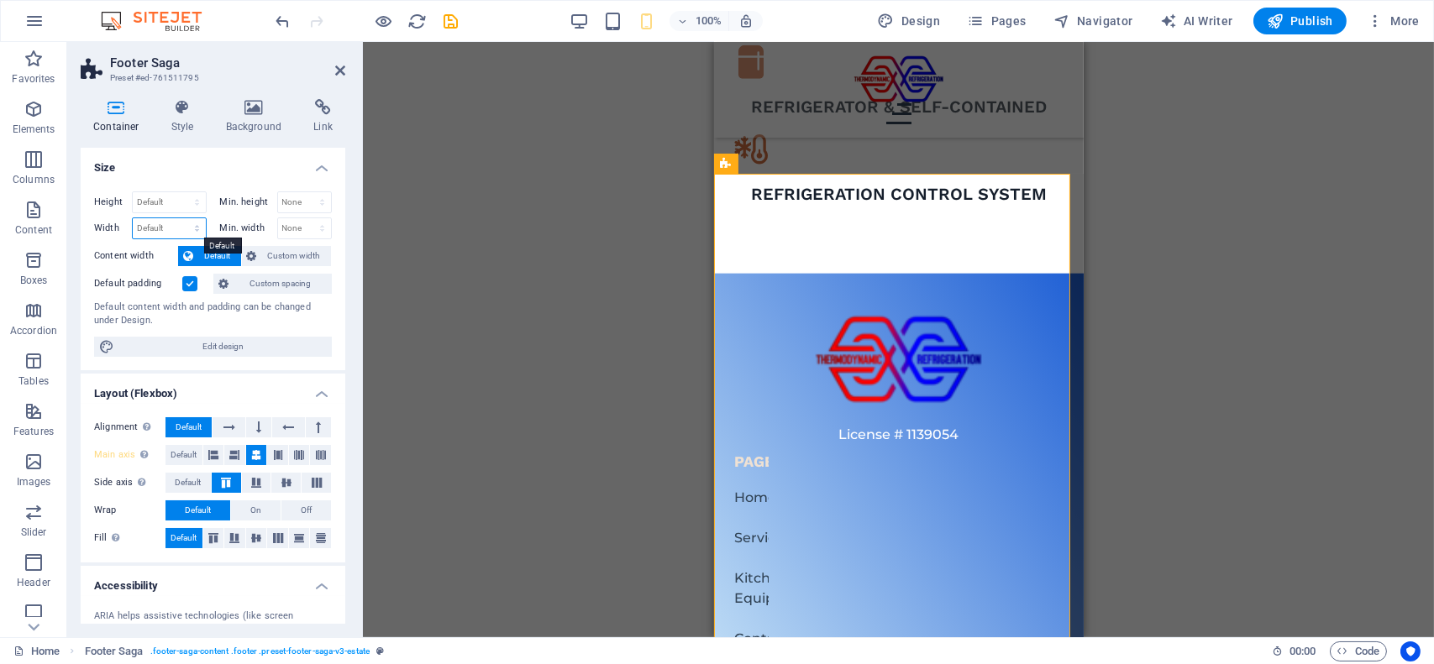
click at [152, 226] on select "Default px rem % em vh vw" at bounding box center [169, 228] width 73 height 20
select select "px"
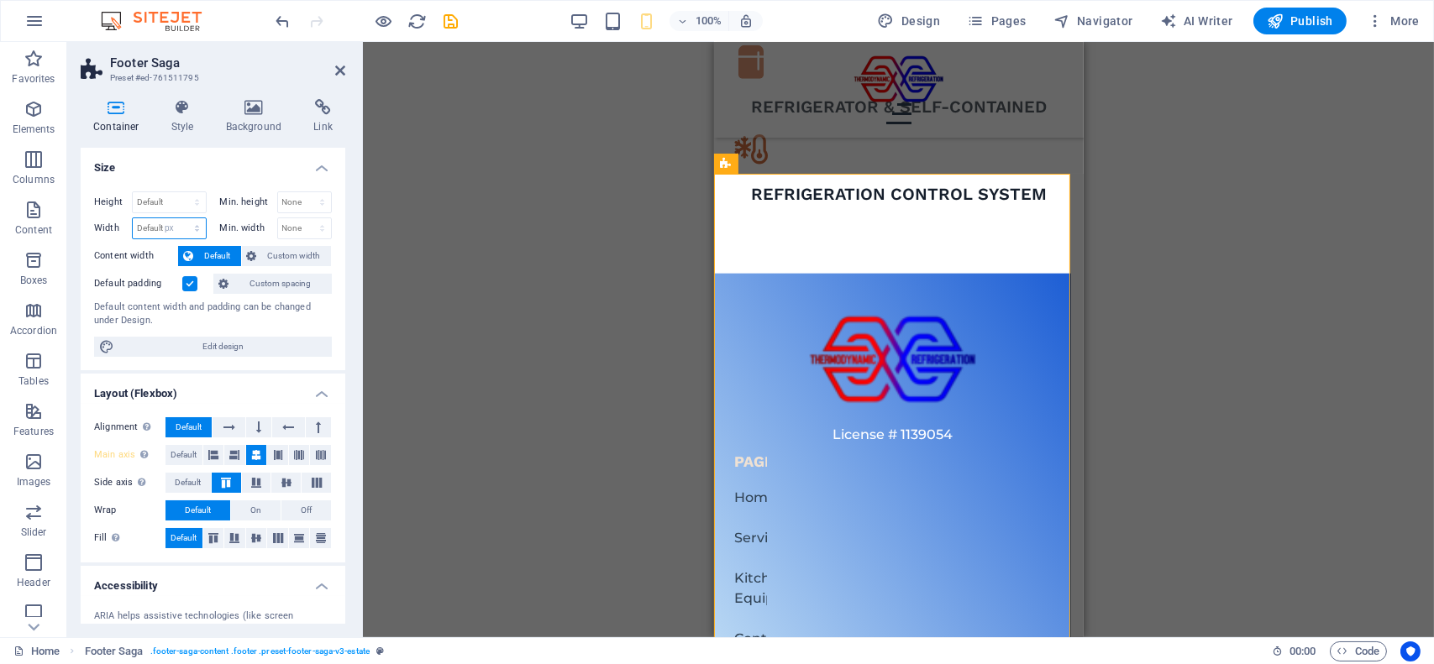
click at [180, 218] on select "Default px rem % em vh vw" at bounding box center [169, 228] width 73 height 20
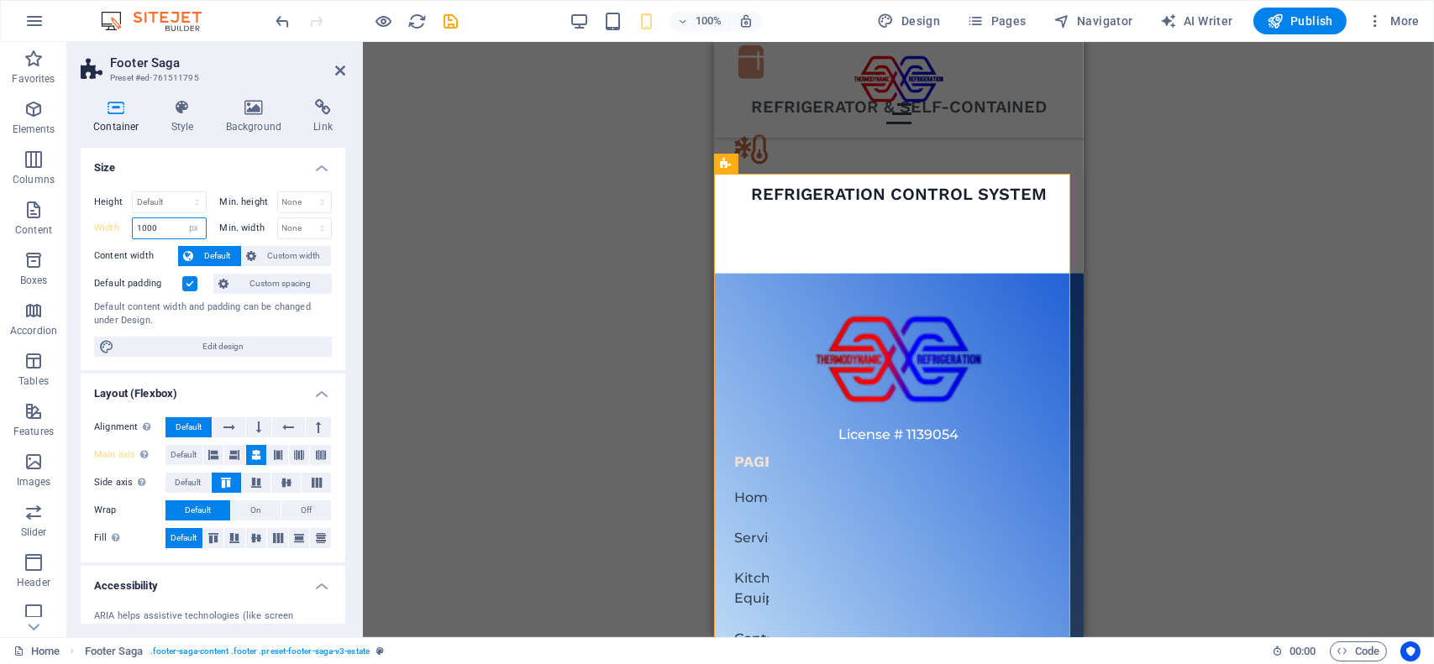
type input "1000"
click at [260, 325] on div "Default content width and padding can be changed under Design." at bounding box center [213, 315] width 238 height 28
click at [178, 230] on input "1000" at bounding box center [169, 228] width 73 height 20
click at [198, 228] on select "Default px rem % em vh vw" at bounding box center [194, 228] width 24 height 20
select select "default"
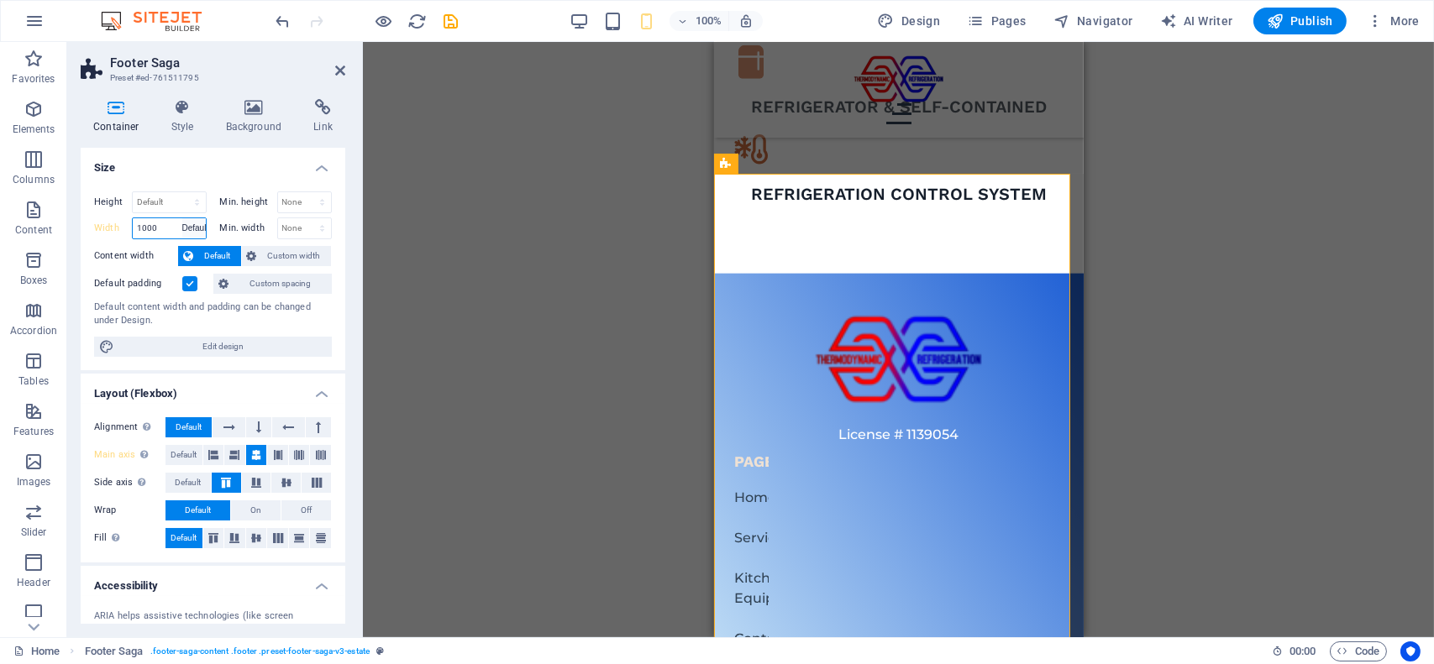
click at [182, 218] on select "Default px rem % em vh vw" at bounding box center [194, 228] width 24 height 20
type input "1000"
select select "px"
click at [265, 323] on div "Default content width and padding can be changed under Design." at bounding box center [213, 315] width 238 height 28
click at [281, 20] on icon "undo" at bounding box center [283, 21] width 19 height 19
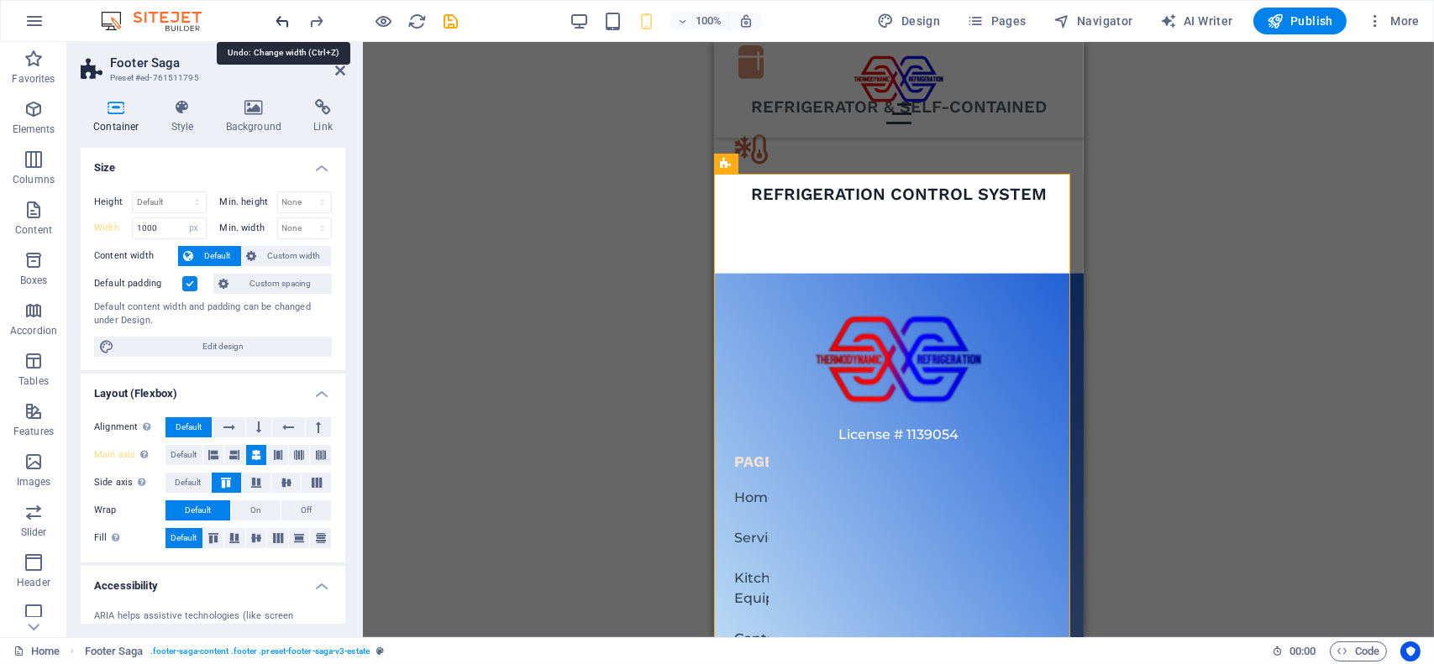
click at [281, 20] on icon "undo" at bounding box center [283, 21] width 19 height 19
type input "425"
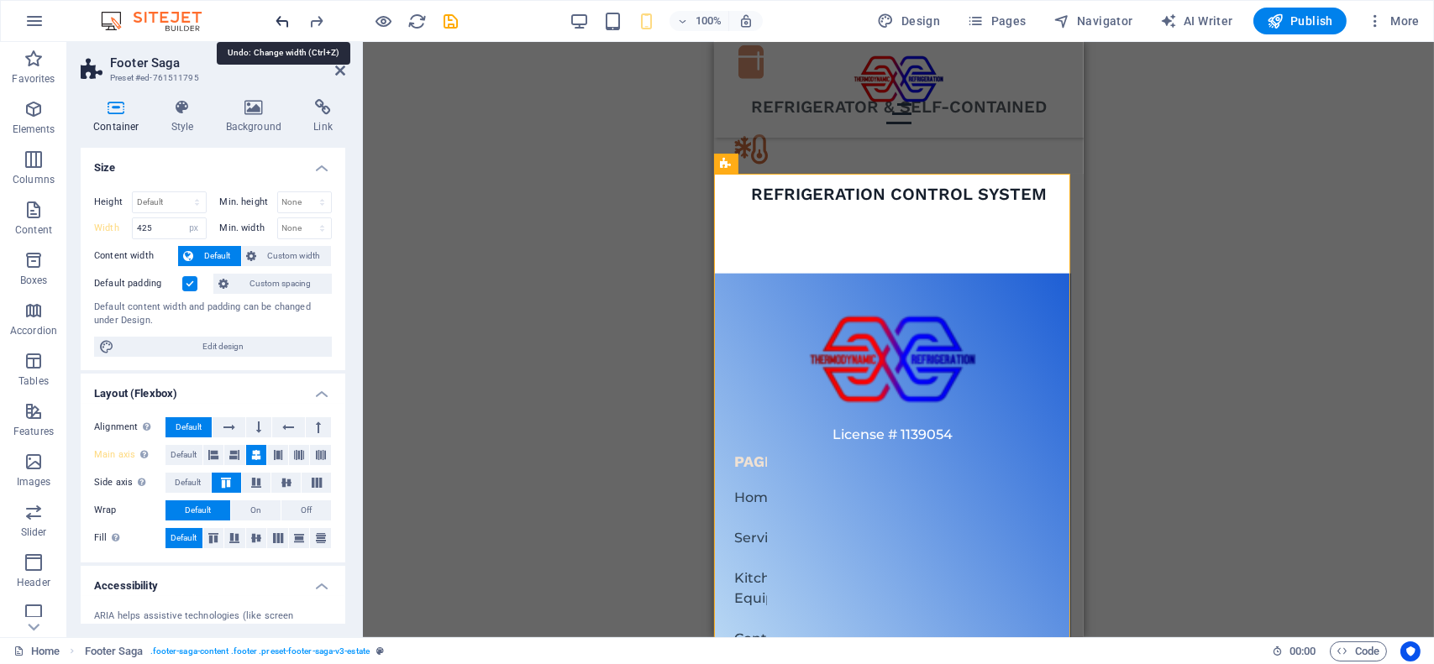
click at [281, 20] on icon "undo" at bounding box center [283, 21] width 19 height 19
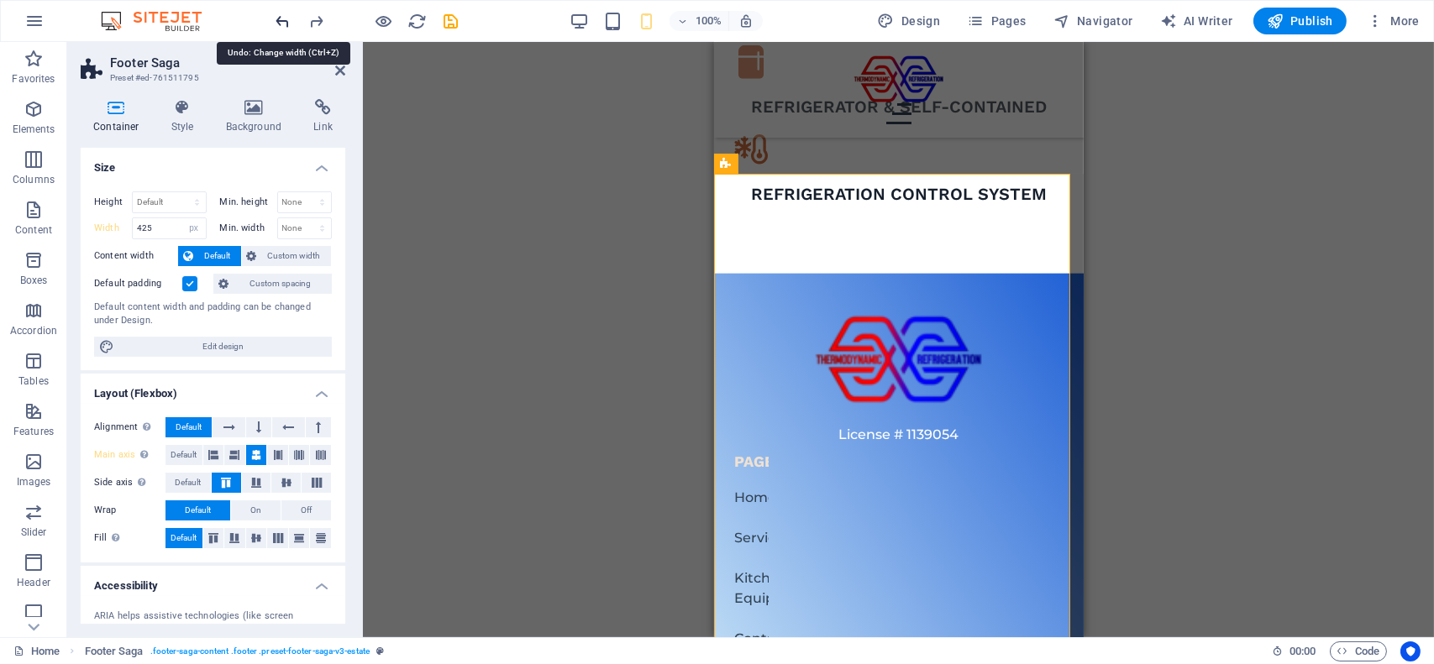
select select "DISABLED_OPTION_VALUE"
click at [281, 20] on icon "undo" at bounding box center [283, 21] width 19 height 19
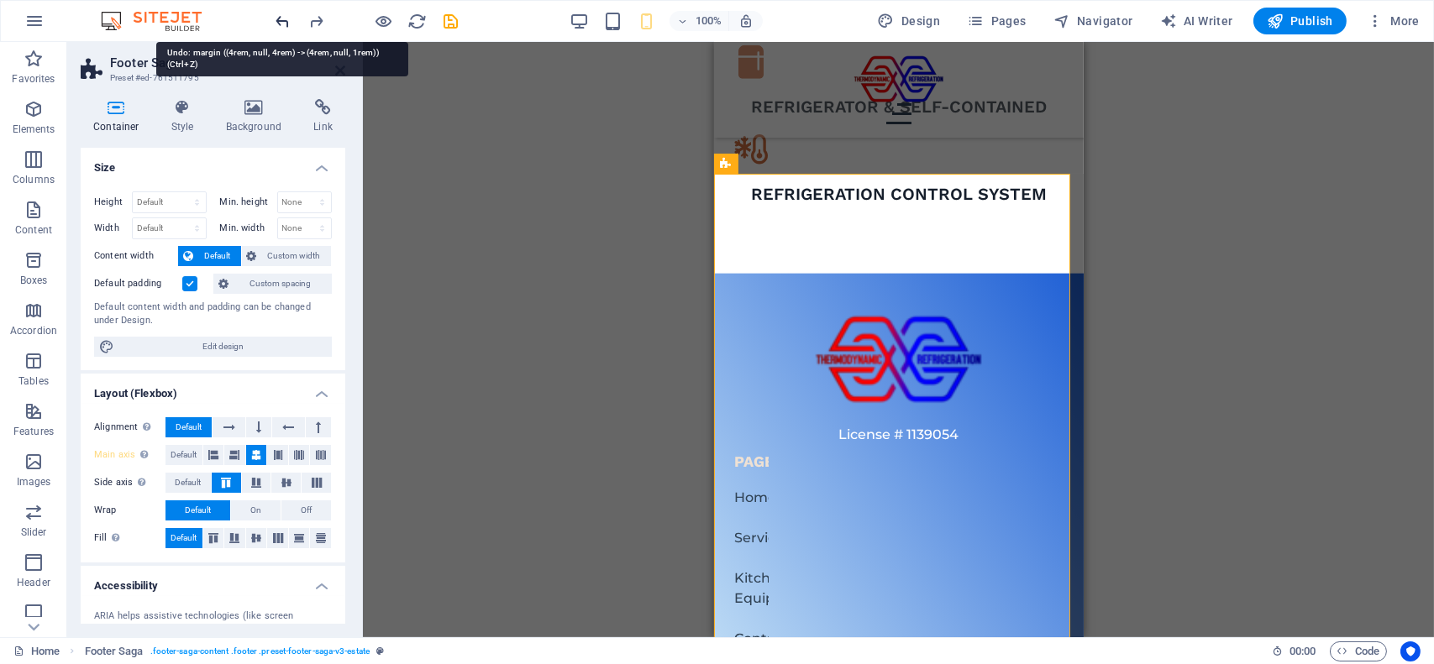
click at [281, 20] on icon "undo" at bounding box center [283, 21] width 19 height 19
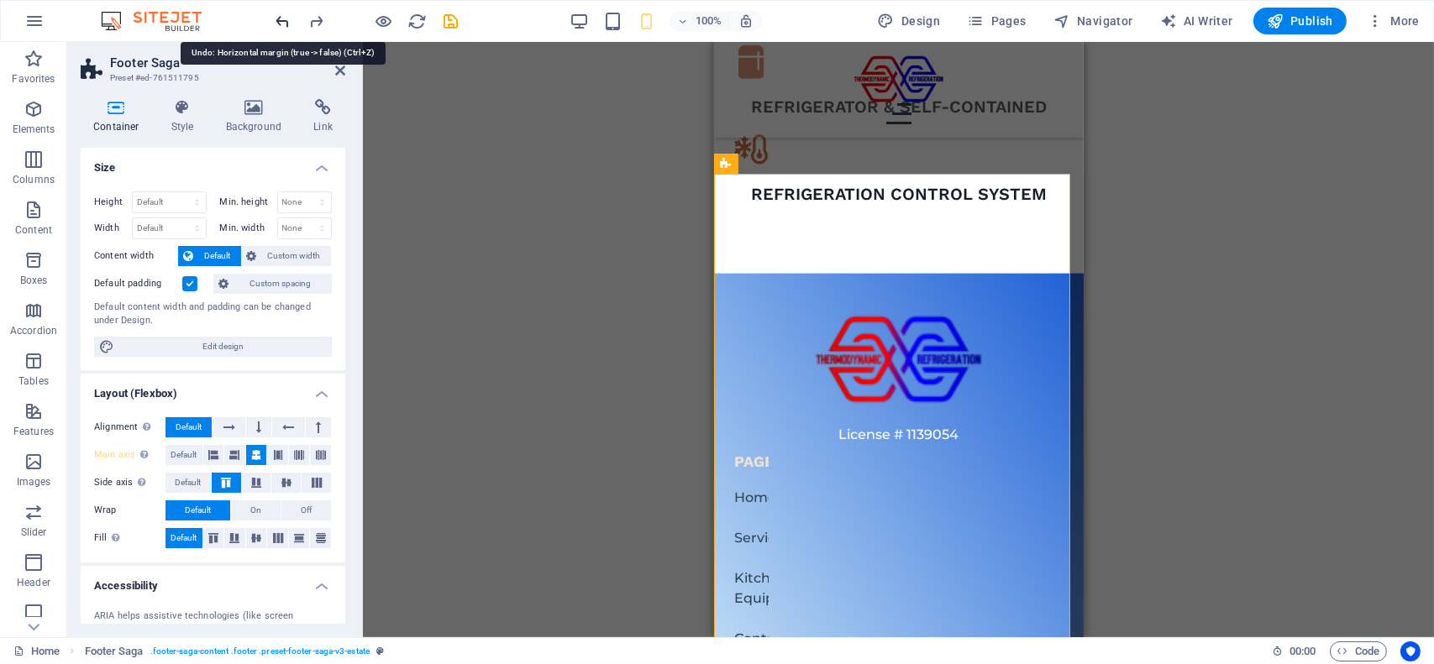
click at [281, 20] on icon "undo" at bounding box center [283, 21] width 19 height 19
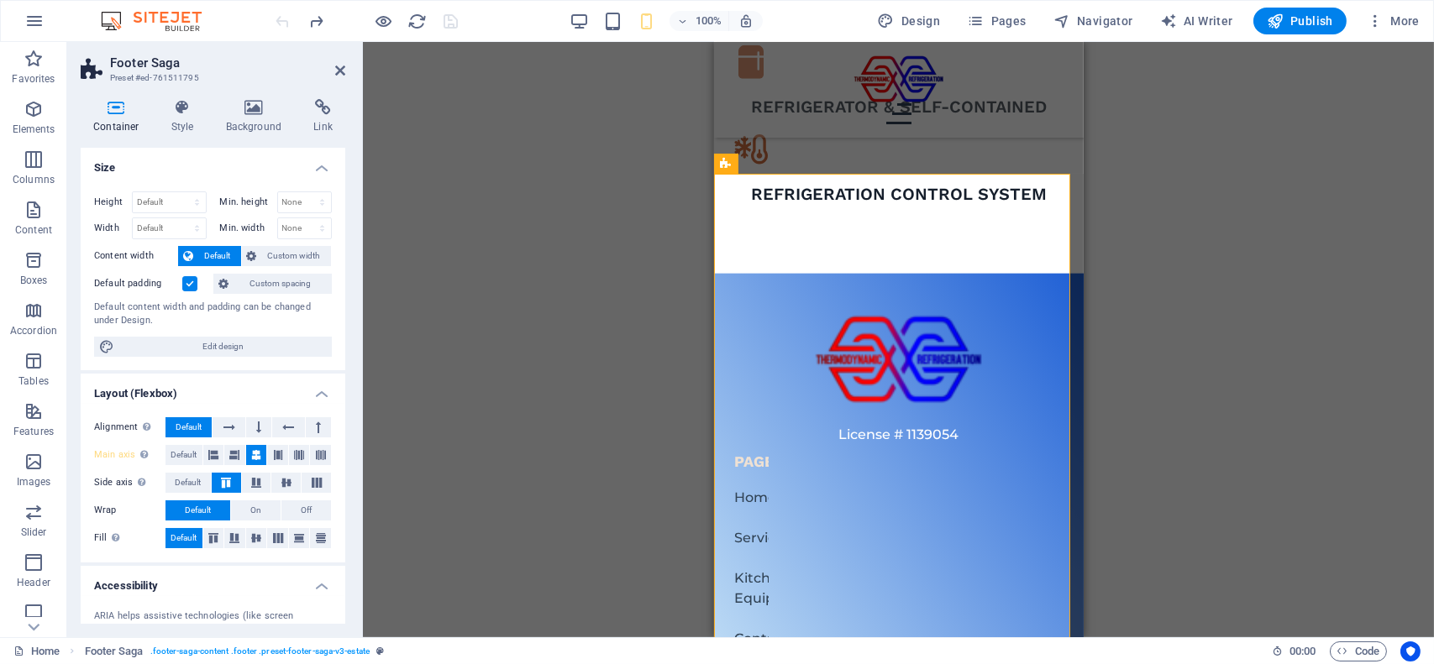
click at [281, 20] on div at bounding box center [367, 21] width 188 height 27
click at [400, 111] on div "Drag here to replace the existing content. Press “Ctrl” if you want to create a…" at bounding box center [898, 340] width 1071 height 596
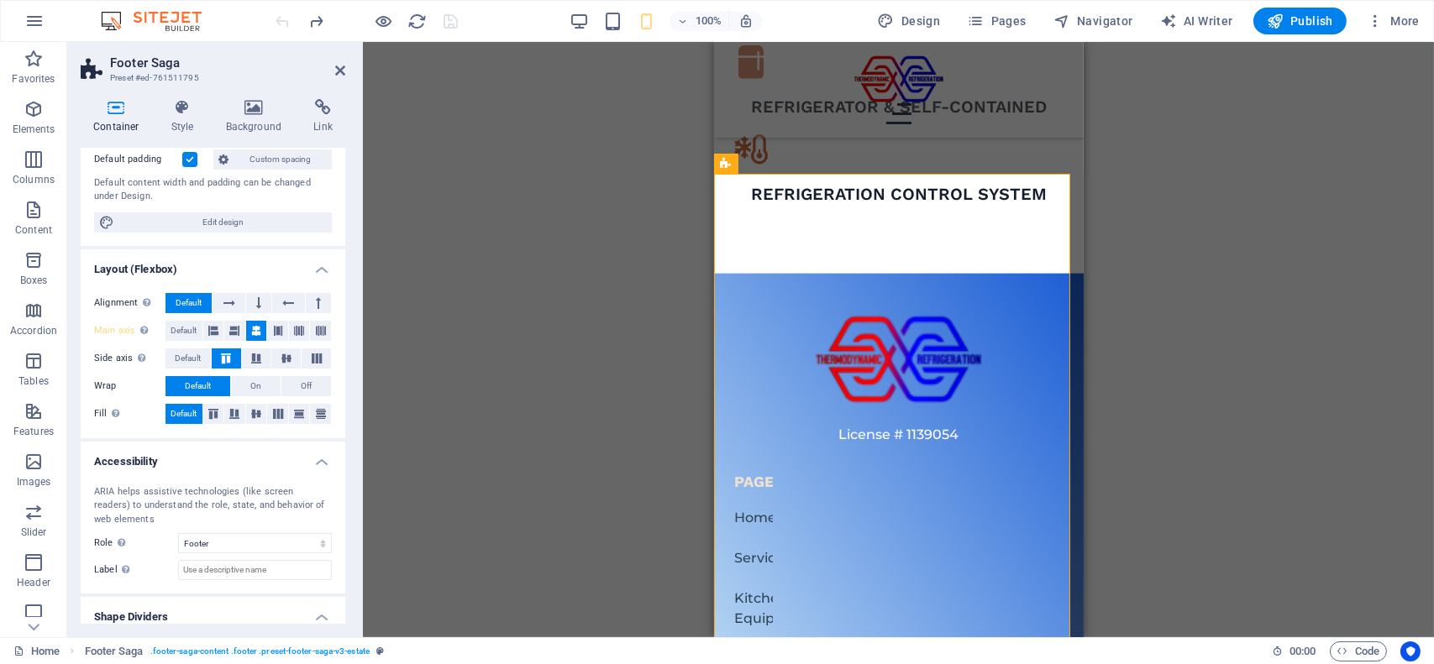
scroll to position [126, 0]
click at [296, 379] on button "Off" at bounding box center [306, 385] width 50 height 20
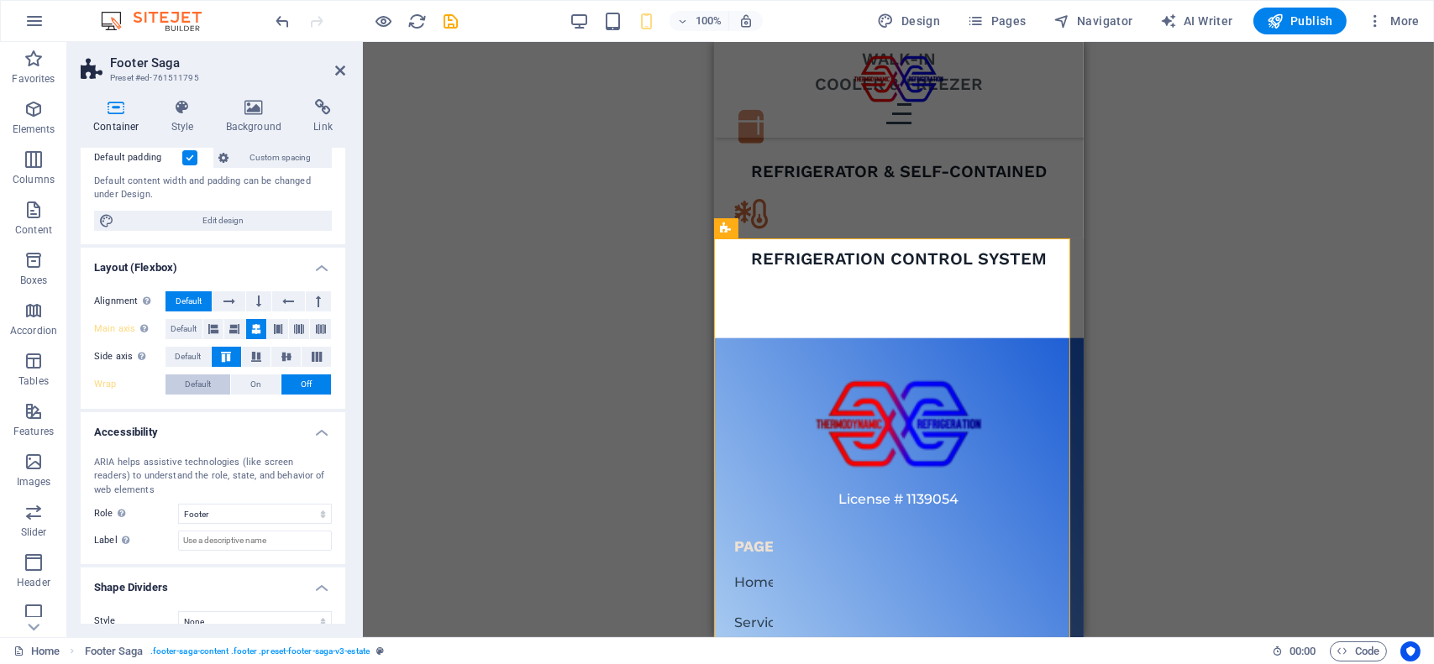
click at [208, 377] on span "Default" at bounding box center [198, 385] width 26 height 20
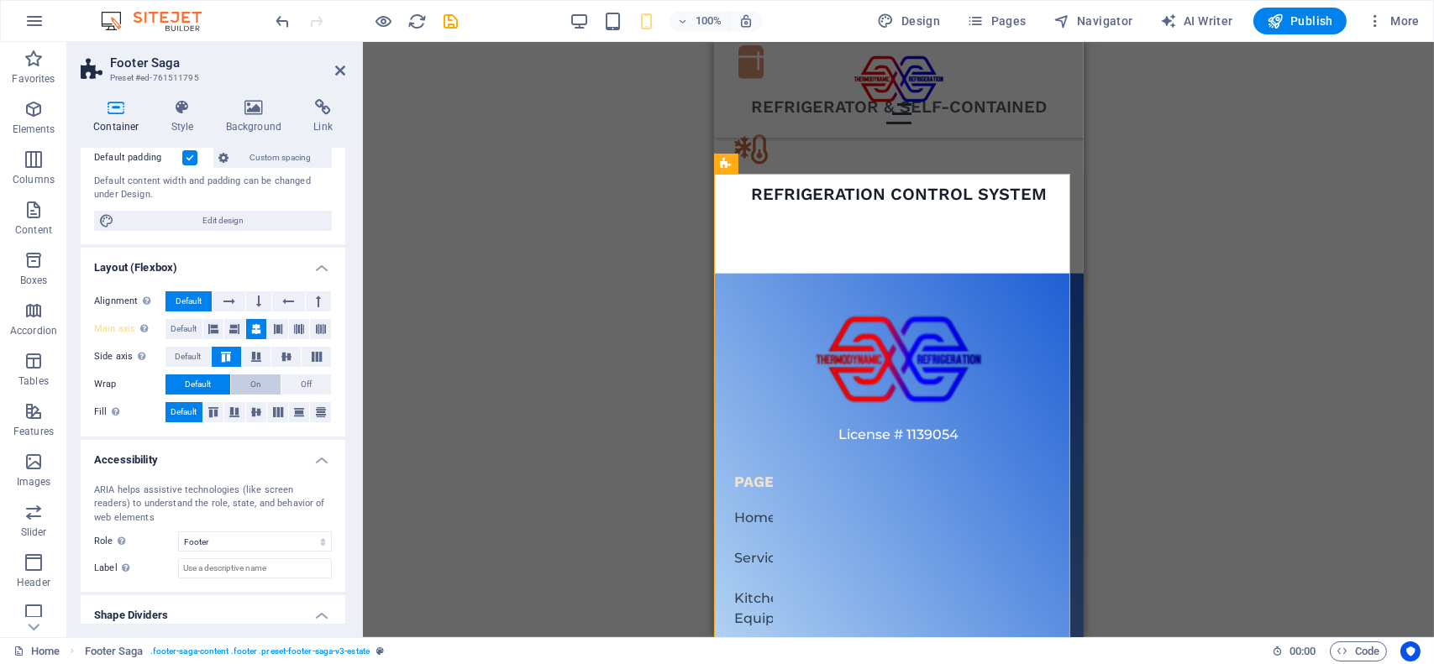
click at [257, 382] on span "On" at bounding box center [255, 385] width 11 height 20
click at [200, 386] on span "Default" at bounding box center [198, 385] width 26 height 20
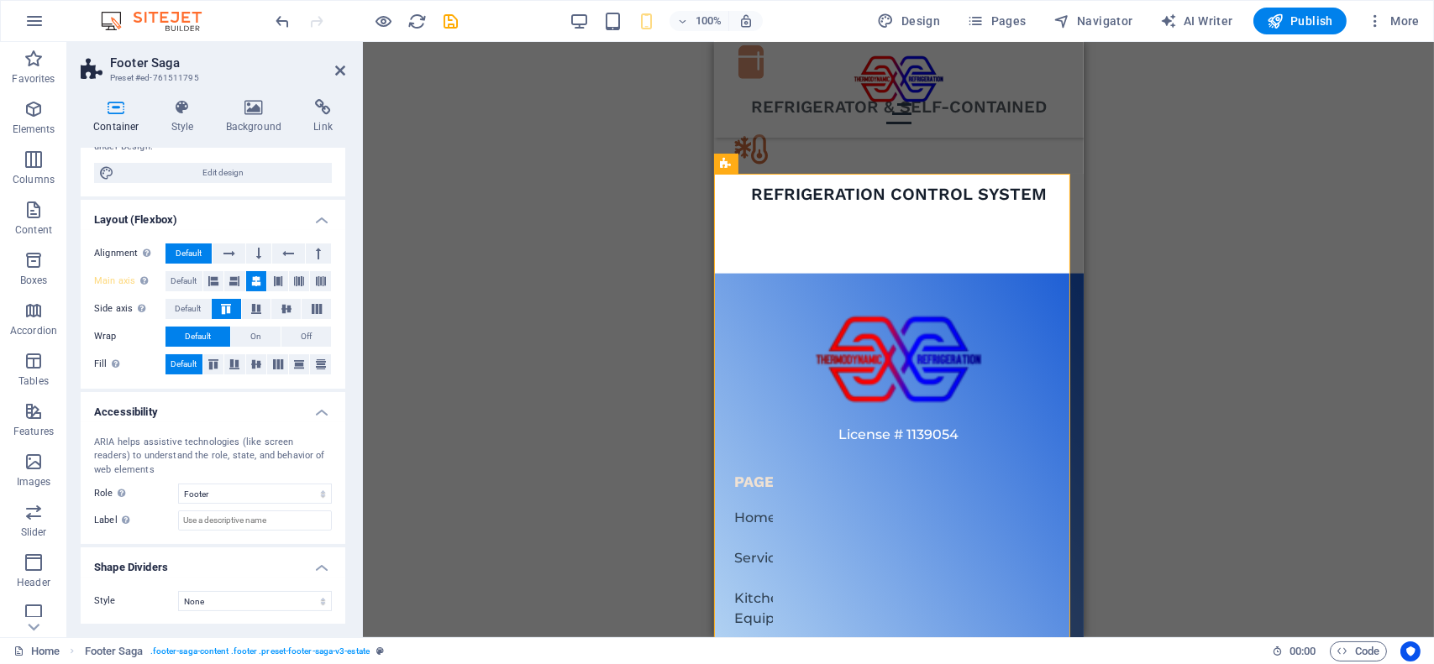
scroll to position [0, 0]
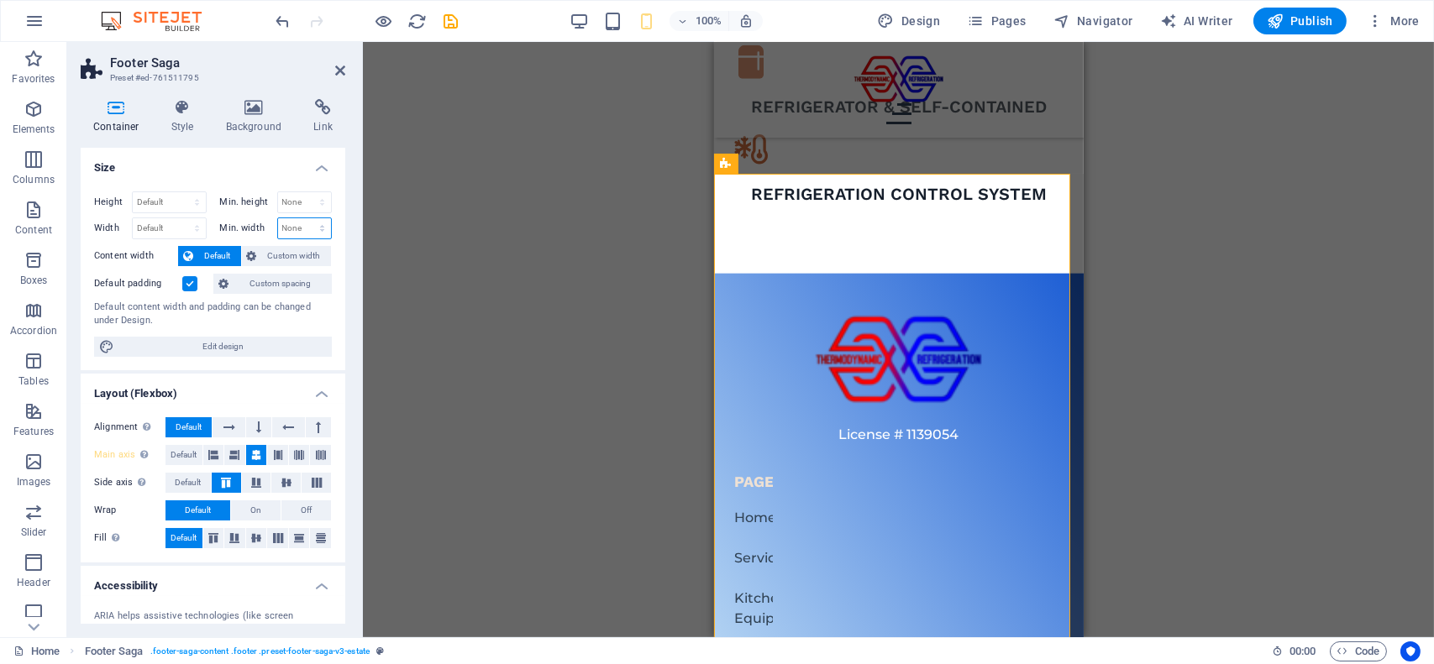
click at [305, 226] on select "None px rem % vh vw" at bounding box center [305, 228] width 54 height 20
click at [340, 66] on icon at bounding box center [340, 70] width 10 height 13
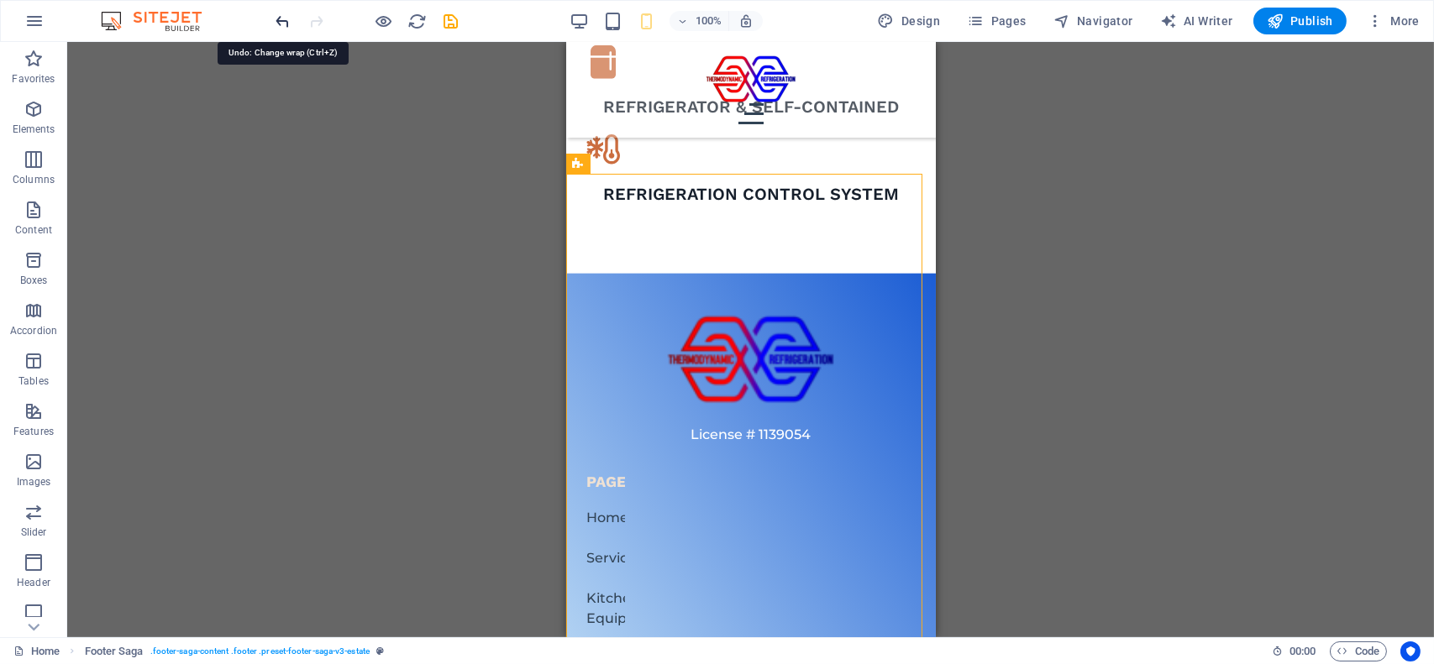
click at [281, 19] on icon "undo" at bounding box center [283, 21] width 19 height 19
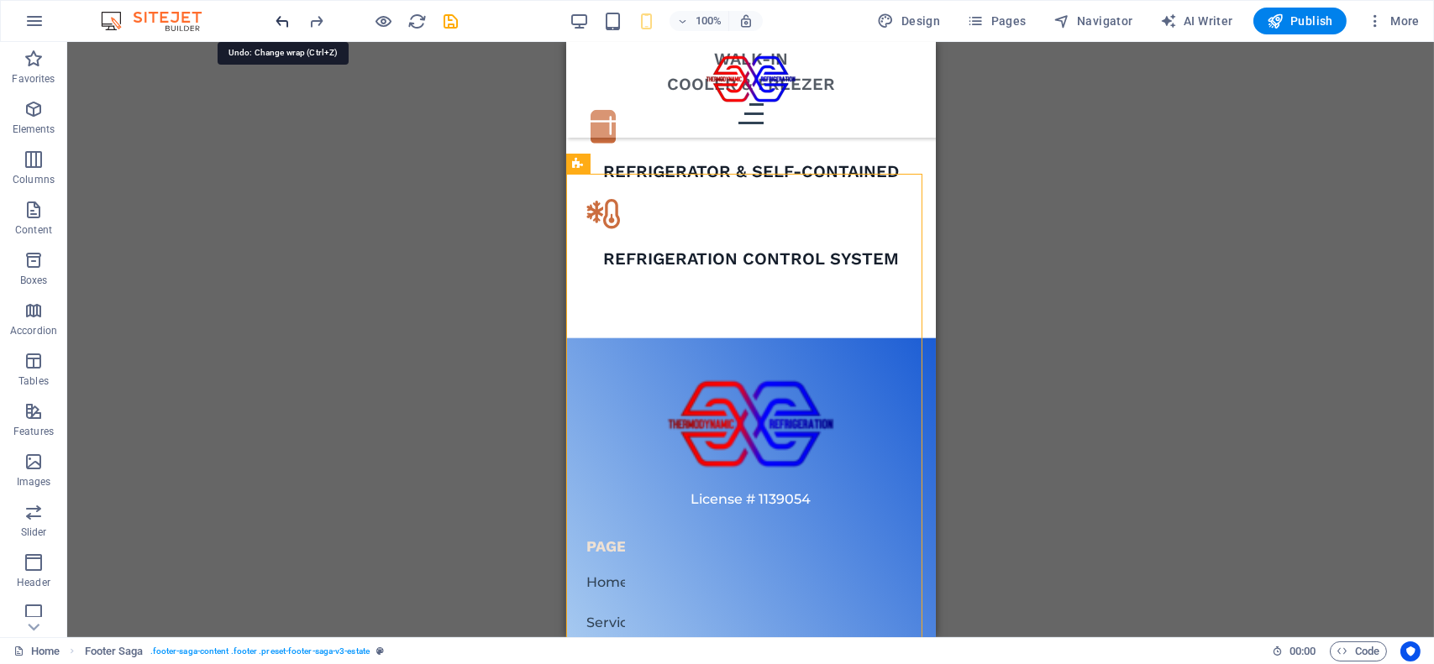
click at [281, 19] on icon "undo" at bounding box center [283, 21] width 19 height 19
click at [281, 19] on div at bounding box center [367, 21] width 188 height 27
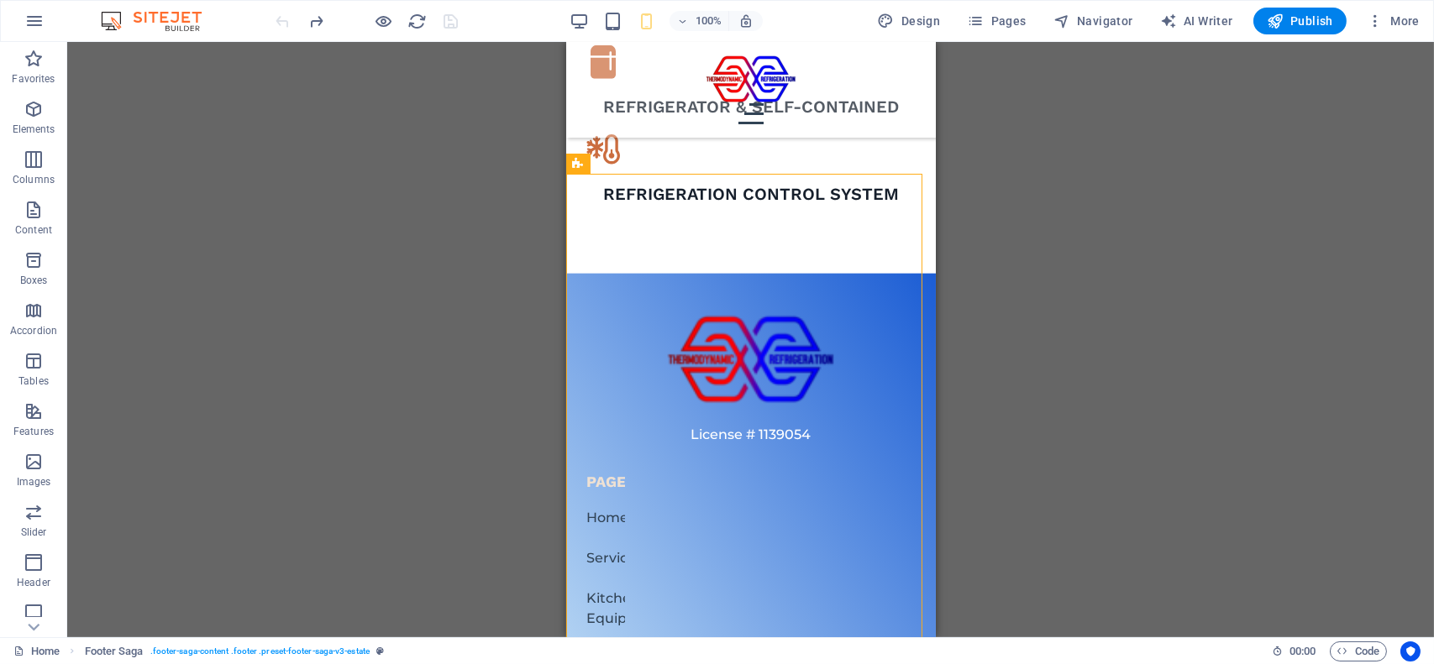
click at [281, 19] on div at bounding box center [367, 21] width 188 height 27
